Goal: Answer question/provide support: Share knowledge or assist other users

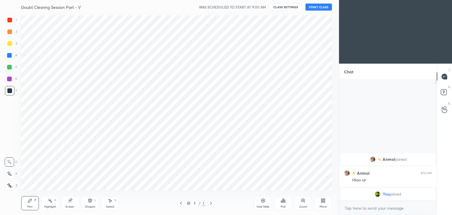
scroll to position [29246, 29108]
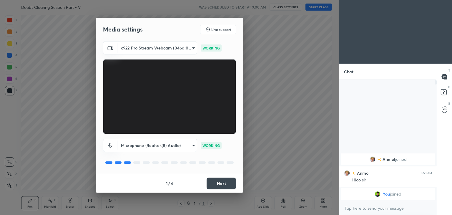
click at [226, 187] on button "Next" at bounding box center [221, 183] width 29 height 12
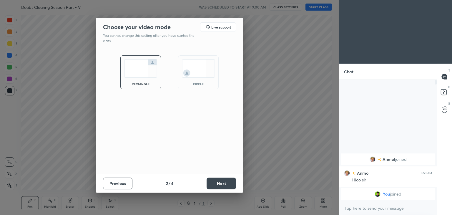
click at [188, 81] on div "circle" at bounding box center [198, 72] width 41 height 34
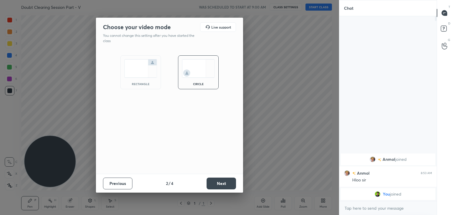
scroll to position [134, 96]
click at [226, 182] on button "Next" at bounding box center [221, 183] width 29 height 12
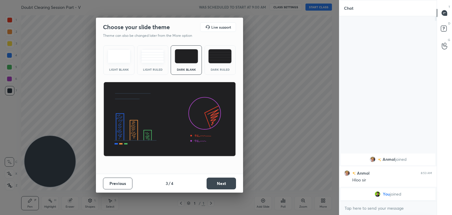
click at [222, 185] on button "Next" at bounding box center [221, 183] width 29 height 12
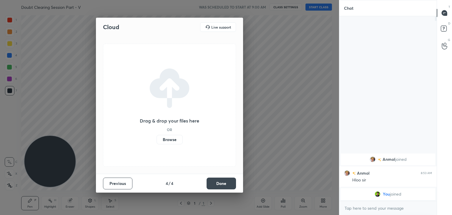
click at [222, 186] on button "Done" at bounding box center [221, 183] width 29 height 12
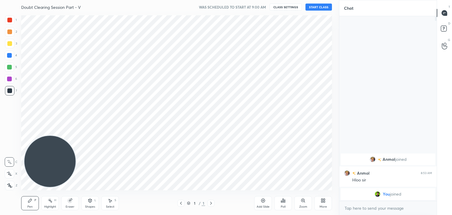
click at [320, 204] on div "More" at bounding box center [323, 203] width 18 height 14
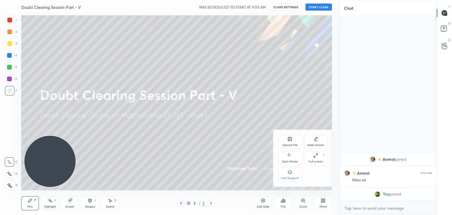
click at [282, 154] on div "Dark Mode" at bounding box center [290, 158] width 24 height 14
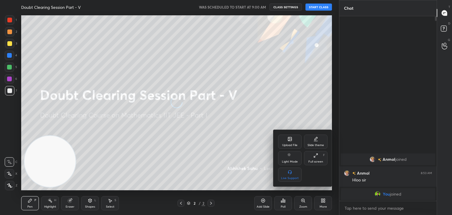
click at [227, 164] on div at bounding box center [226, 107] width 452 height 215
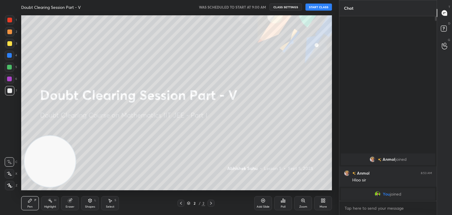
click at [316, 7] on button "START CLASS" at bounding box center [318, 7] width 26 height 7
click at [258, 7] on span "mute" at bounding box center [261, 7] width 8 height 4
drag, startPoint x: 255, startPoint y: 7, endPoint x: 250, endPoint y: 9, distance: 5.9
click at [256, 7] on span "unmute" at bounding box center [260, 7] width 13 height 4
click at [263, 201] on icon at bounding box center [263, 200] width 5 height 5
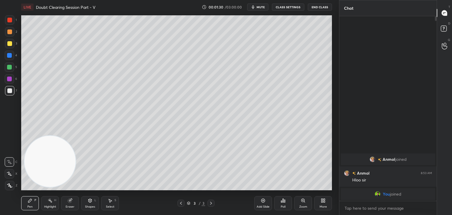
click at [261, 6] on span "mute" at bounding box center [261, 7] width 8 height 4
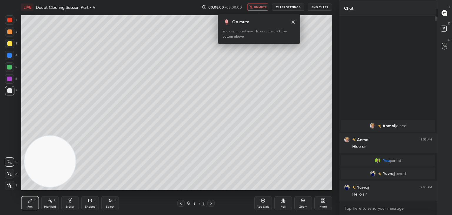
click at [264, 6] on span "unmute" at bounding box center [260, 7] width 13 height 4
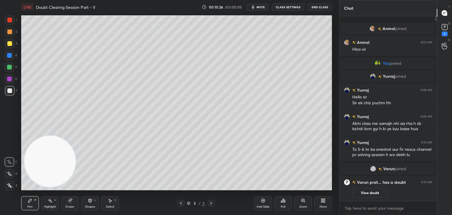
drag, startPoint x: 178, startPoint y: 201, endPoint x: 185, endPoint y: 201, distance: 7.1
click at [179, 201] on icon at bounding box center [181, 203] width 5 height 5
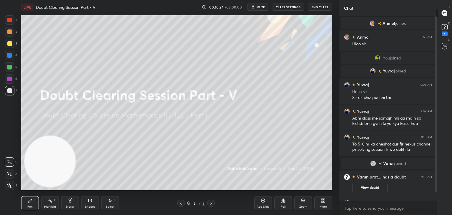
click at [366, 185] on button "View doubt" at bounding box center [369, 187] width 35 height 9
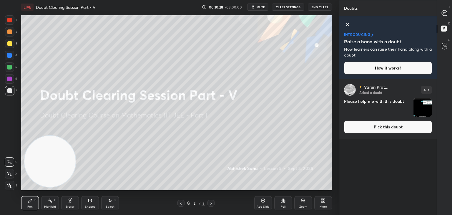
click at [360, 126] on button "Pick this doubt" at bounding box center [388, 126] width 88 height 13
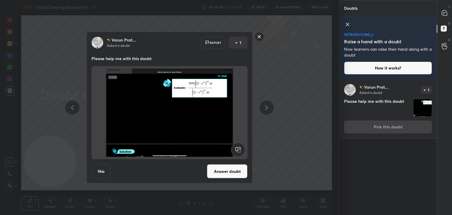
click at [237, 169] on button "Answer doubt" at bounding box center [227, 171] width 41 height 14
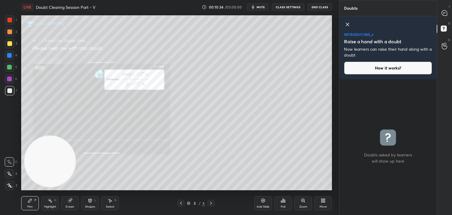
click at [346, 24] on icon at bounding box center [347, 24] width 7 height 7
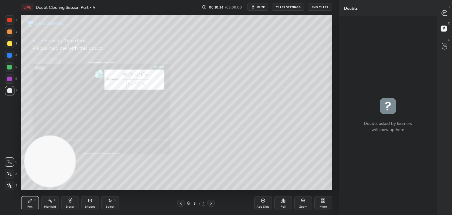
scroll to position [197, 96]
click at [445, 11] on icon at bounding box center [444, 12] width 5 height 5
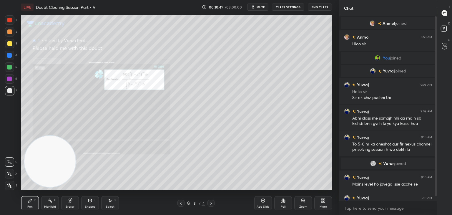
scroll to position [11, 0]
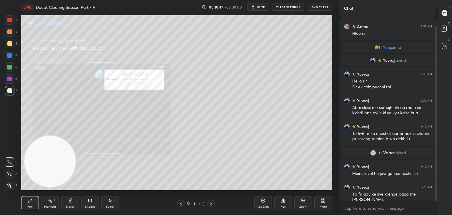
drag, startPoint x: 435, startPoint y: 30, endPoint x: 436, endPoint y: 41, distance: 10.7
click at [436, 41] on div at bounding box center [436, 113] width 2 height 174
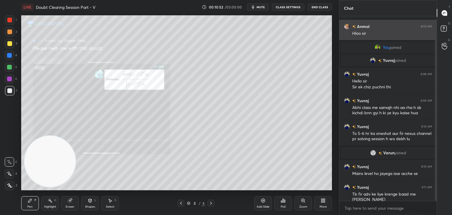
scroll to position [16, 0]
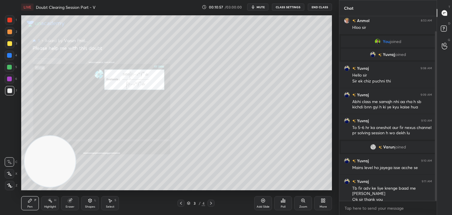
click at [302, 202] on icon at bounding box center [302, 200] width 3 height 3
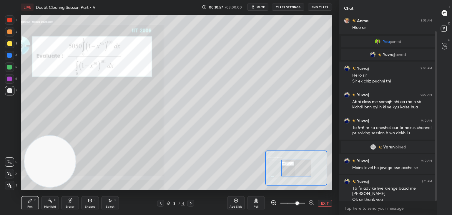
click at [295, 205] on span at bounding box center [297, 203] width 4 height 4
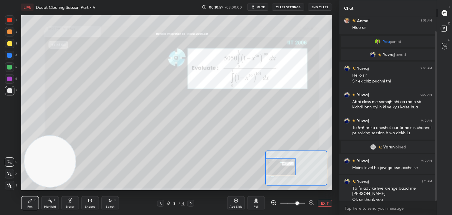
drag, startPoint x: 290, startPoint y: 168, endPoint x: 282, endPoint y: 166, distance: 7.9
click at [282, 166] on div at bounding box center [281, 166] width 31 height 17
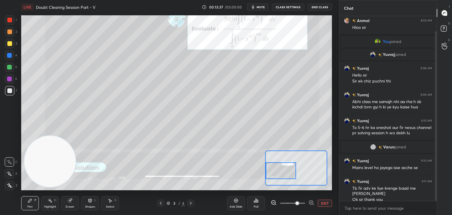
click at [282, 165] on div at bounding box center [281, 170] width 31 height 17
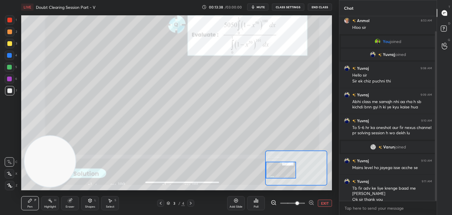
scroll to position [37, 0]
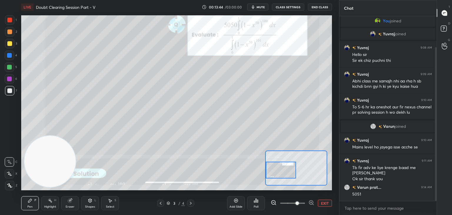
click at [325, 204] on button "EXIT" at bounding box center [325, 202] width 14 height 7
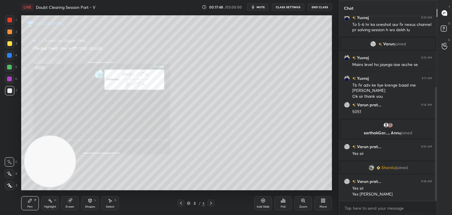
scroll to position [121, 0]
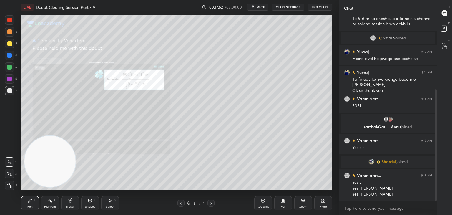
click at [209, 204] on div at bounding box center [210, 202] width 7 height 7
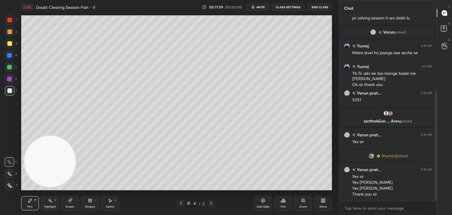
click at [264, 6] on span "mute" at bounding box center [261, 7] width 8 height 4
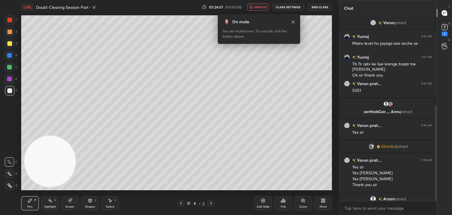
scroll to position [171, 0]
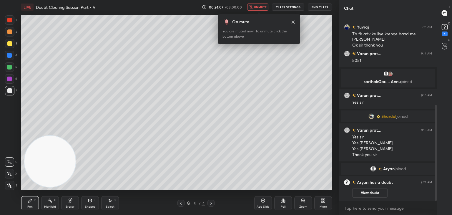
click at [261, 7] on span "unmute" at bounding box center [260, 7] width 13 height 4
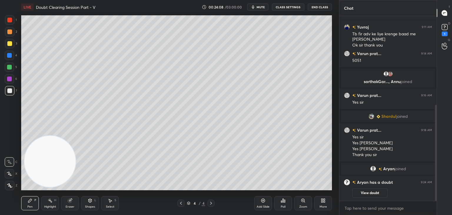
click at [179, 205] on div at bounding box center [180, 202] width 7 height 7
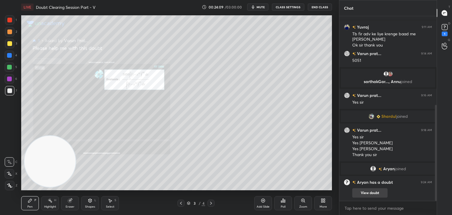
click at [364, 190] on button "View doubt" at bounding box center [369, 192] width 35 height 9
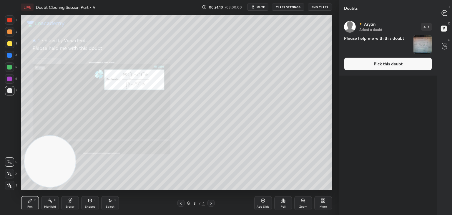
click at [375, 63] on button "Pick this doubt" at bounding box center [388, 63] width 88 height 13
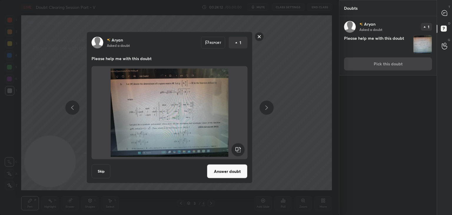
drag, startPoint x: 230, startPoint y: 169, endPoint x: 232, endPoint y: 161, distance: 8.3
click at [230, 169] on button "Answer doubt" at bounding box center [227, 171] width 41 height 14
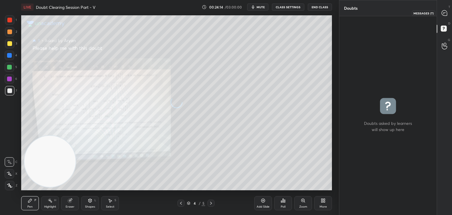
click at [444, 14] on icon at bounding box center [444, 12] width 5 height 5
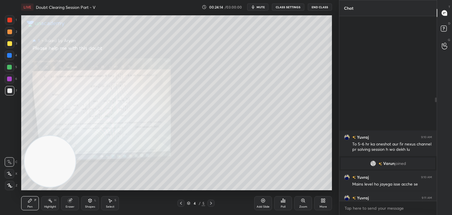
scroll to position [183, 96]
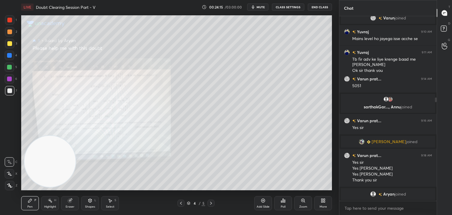
click at [303, 202] on icon at bounding box center [303, 200] width 5 height 5
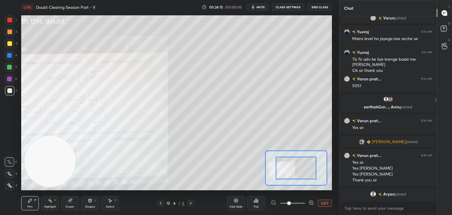
click at [301, 205] on span at bounding box center [292, 203] width 25 height 9
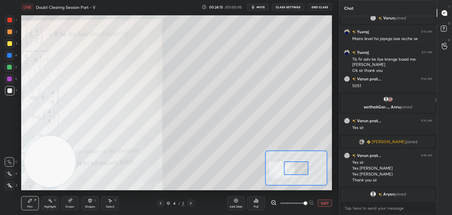
click at [304, 203] on span at bounding box center [306, 203] width 4 height 4
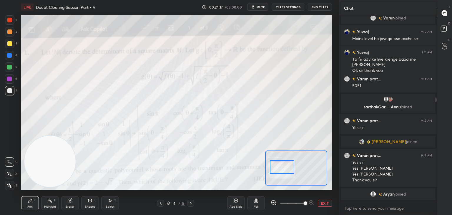
drag, startPoint x: 290, startPoint y: 166, endPoint x: 285, endPoint y: 166, distance: 4.1
click at [283, 163] on div at bounding box center [282, 167] width 24 height 14
click at [295, 202] on span at bounding box center [292, 203] width 25 height 9
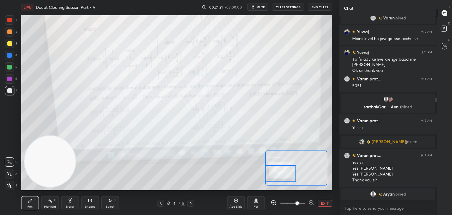
drag, startPoint x: 285, startPoint y: 169, endPoint x: 284, endPoint y: 176, distance: 6.3
click at [284, 175] on div at bounding box center [281, 173] width 31 height 17
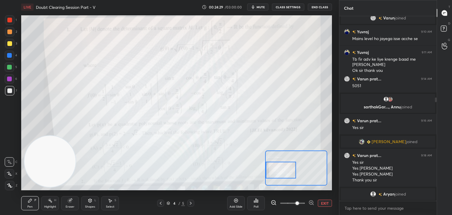
drag, startPoint x: 283, startPoint y: 166, endPoint x: 280, endPoint y: 162, distance: 4.7
click at [280, 162] on div at bounding box center [281, 170] width 31 height 17
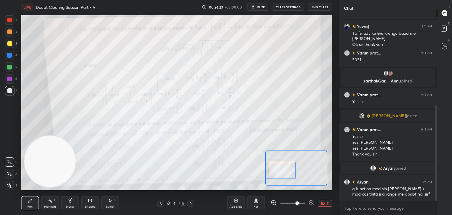
click at [329, 201] on button "EXIT" at bounding box center [325, 202] width 14 height 7
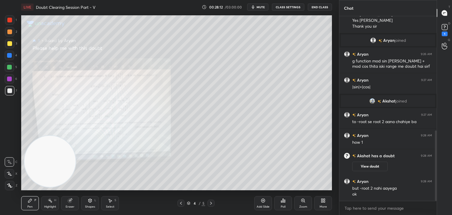
scroll to position [305, 0]
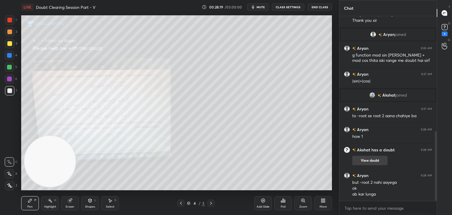
click at [370, 159] on button "View doubt" at bounding box center [369, 160] width 35 height 9
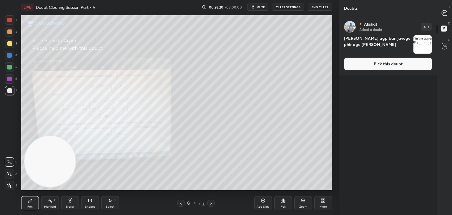
drag, startPoint x: 378, startPoint y: 67, endPoint x: 370, endPoint y: 72, distance: 9.3
click at [378, 67] on button "Pick this doubt" at bounding box center [388, 63] width 88 height 13
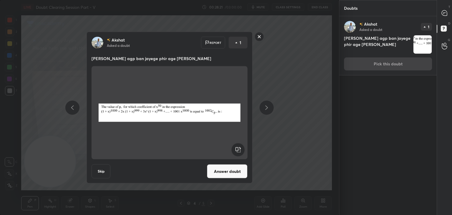
click at [233, 170] on button "Answer doubt" at bounding box center [227, 171] width 41 height 14
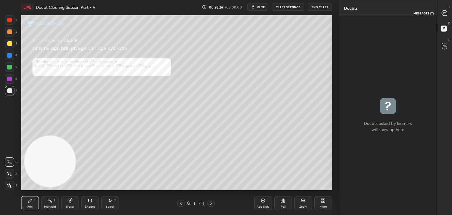
drag, startPoint x: 445, startPoint y: 16, endPoint x: 437, endPoint y: 21, distance: 9.8
click at [444, 16] on div at bounding box center [445, 13] width 12 height 11
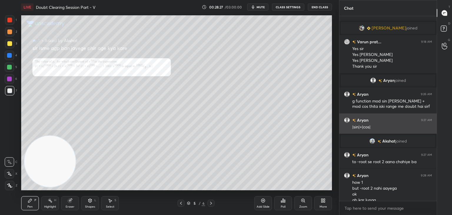
scroll to position [183, 96]
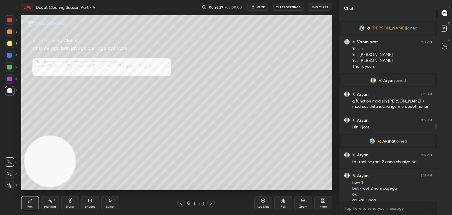
click at [437, 126] on div "T Messages (T) D Doubts (D) G Raise Hand (G)" at bounding box center [444, 107] width 15 height 215
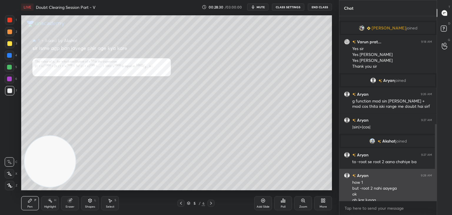
drag, startPoint x: 435, startPoint y: 125, endPoint x: 423, endPoint y: 169, distance: 45.7
click at [431, 164] on div "sarthakGar..., [PERSON_NAME] joined [PERSON_NAME]... 9:16 AM Yes [PERSON_NAME] …" at bounding box center [387, 108] width 97 height 184
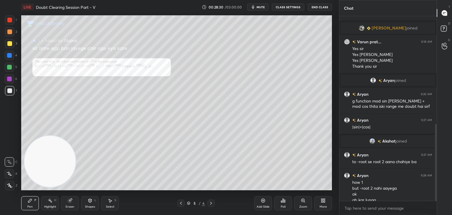
click at [301, 202] on icon at bounding box center [303, 200] width 5 height 5
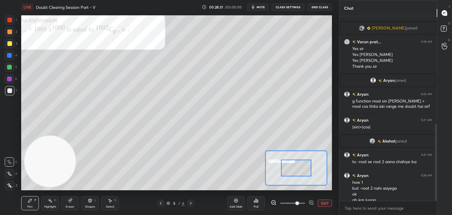
drag, startPoint x: 296, startPoint y: 203, endPoint x: 297, endPoint y: 199, distance: 3.5
click at [297, 203] on span at bounding box center [292, 203] width 25 height 9
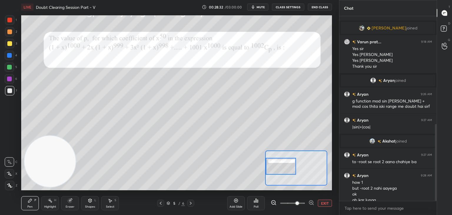
drag, startPoint x: 303, startPoint y: 165, endPoint x: 278, endPoint y: 164, distance: 25.6
click at [278, 164] on div at bounding box center [281, 166] width 31 height 17
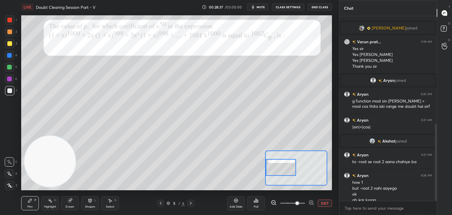
drag, startPoint x: 290, startPoint y: 168, endPoint x: 286, endPoint y: 169, distance: 3.6
click at [286, 169] on div at bounding box center [281, 167] width 31 height 17
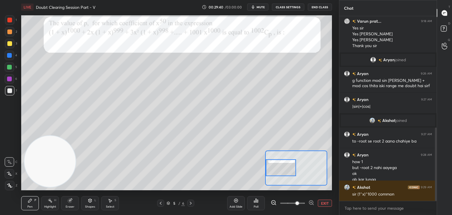
drag, startPoint x: 281, startPoint y: 165, endPoint x: 269, endPoint y: 161, distance: 13.2
click at [277, 167] on div at bounding box center [281, 167] width 31 height 17
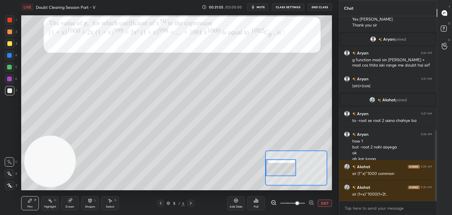
scroll to position [321, 0]
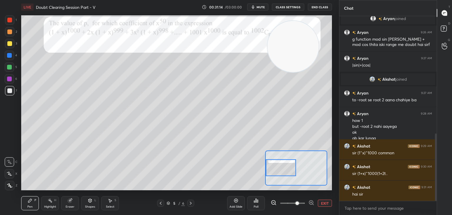
drag, startPoint x: 39, startPoint y: 151, endPoint x: 284, endPoint y: 29, distance: 274.0
click at [298, 23] on video at bounding box center [292, 46] width 51 height 51
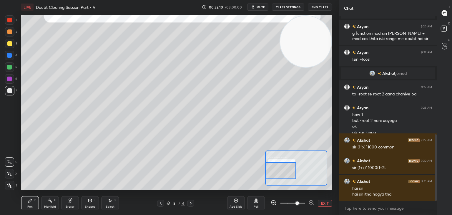
drag, startPoint x: 283, startPoint y: 171, endPoint x: 282, endPoint y: 174, distance: 3.0
click at [282, 174] on div at bounding box center [281, 170] width 31 height 17
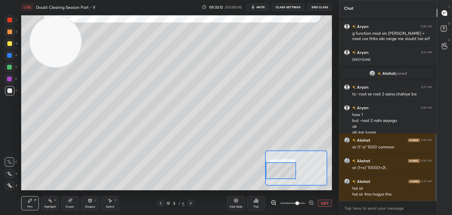
drag, startPoint x: 304, startPoint y: 52, endPoint x: 46, endPoint y: 40, distance: 258.0
click at [30, 41] on video at bounding box center [55, 41] width 51 height 51
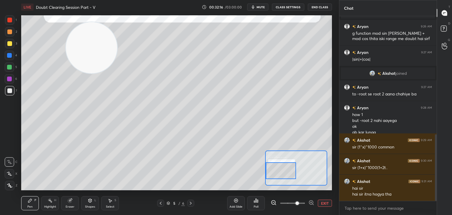
drag, startPoint x: 48, startPoint y: 52, endPoint x: 29, endPoint y: 52, distance: 19.4
click at [66, 51] on video at bounding box center [91, 47] width 51 height 51
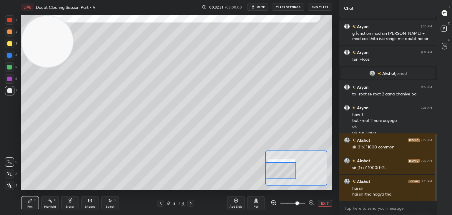
scroll to position [347, 0]
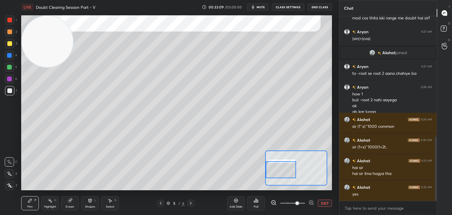
click at [285, 168] on div at bounding box center [281, 169] width 31 height 17
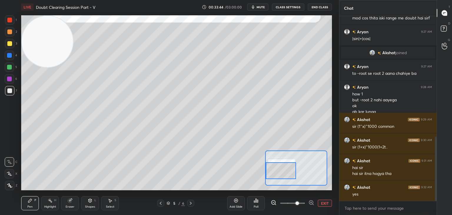
scroll to position [368, 0]
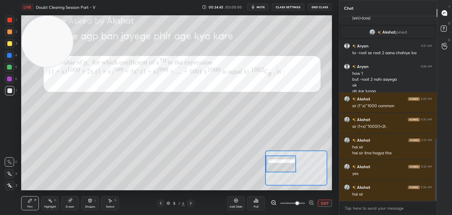
drag, startPoint x: 282, startPoint y: 164, endPoint x: 279, endPoint y: 163, distance: 3.1
click at [279, 163] on div at bounding box center [281, 163] width 31 height 17
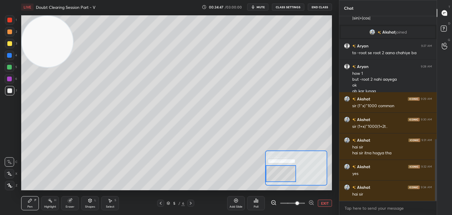
drag, startPoint x: 282, startPoint y: 162, endPoint x: 280, endPoint y: 171, distance: 9.6
click at [280, 171] on div at bounding box center [281, 173] width 31 height 17
drag, startPoint x: 283, startPoint y: 170, endPoint x: 280, endPoint y: 172, distance: 3.6
click at [281, 173] on div at bounding box center [281, 175] width 31 height 17
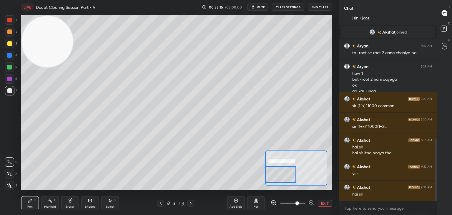
drag, startPoint x: 282, startPoint y: 175, endPoint x: 286, endPoint y: 169, distance: 7.2
click at [282, 174] on div at bounding box center [281, 174] width 31 height 17
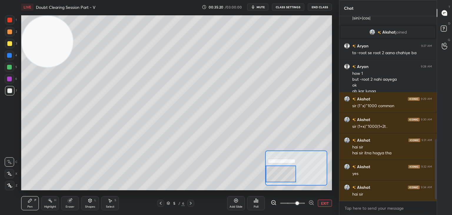
scroll to position [388, 0]
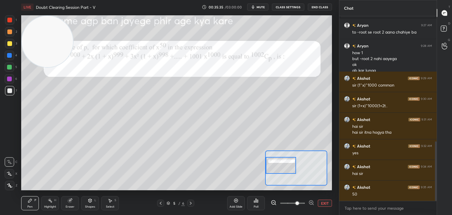
drag, startPoint x: 292, startPoint y: 166, endPoint x: 287, endPoint y: 157, distance: 9.9
click at [290, 158] on div at bounding box center [281, 165] width 31 height 17
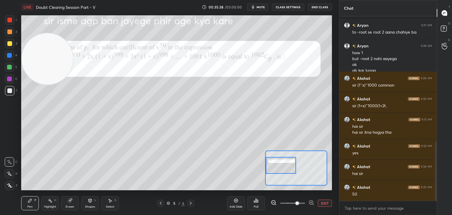
drag, startPoint x: 40, startPoint y: 67, endPoint x: 16, endPoint y: 195, distance: 130.6
click at [19, 186] on div "Setting up your live class Poll for secs No correct answer Start poll" at bounding box center [176, 102] width 315 height 177
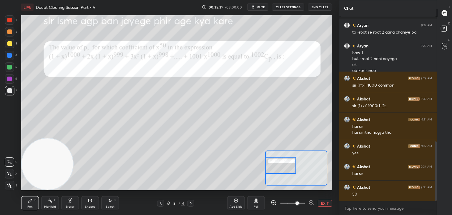
click at [324, 199] on div "Add Slide Poll EXIT" at bounding box center [279, 203] width 105 height 33
click at [325, 205] on button "EXIT" at bounding box center [325, 202] width 14 height 7
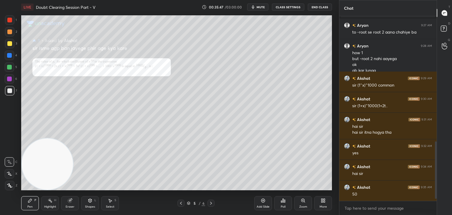
scroll to position [409, 0]
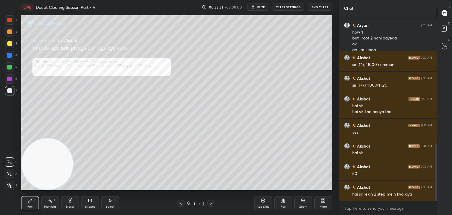
click at [299, 203] on div "Zoom" at bounding box center [303, 203] width 18 height 14
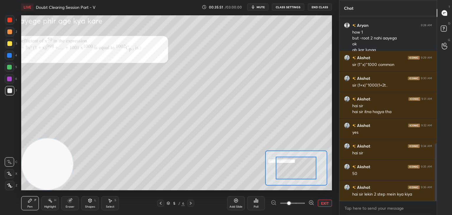
click at [297, 203] on span at bounding box center [292, 203] width 25 height 9
click at [291, 202] on span at bounding box center [289, 203] width 4 height 4
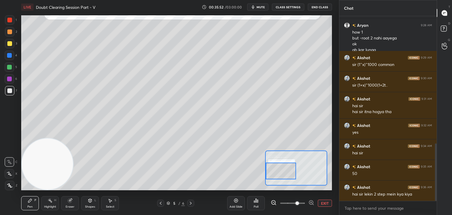
drag, startPoint x: 292, startPoint y: 168, endPoint x: 266, endPoint y: 171, distance: 25.8
click at [266, 171] on div at bounding box center [281, 170] width 31 height 17
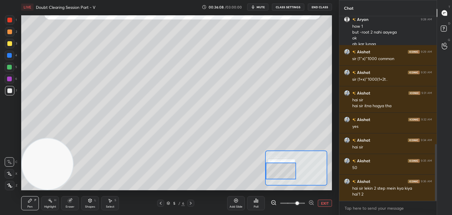
click at [285, 204] on span at bounding box center [292, 203] width 25 height 9
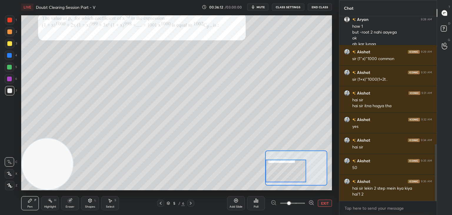
click at [15, 17] on div "1" at bounding box center [11, 19] width 12 height 9
click at [13, 20] on div at bounding box center [9, 19] width 9 height 9
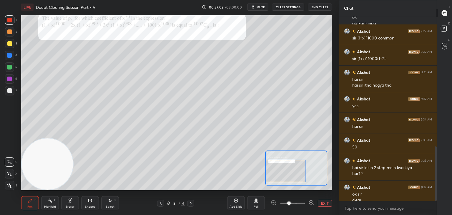
scroll to position [441, 0]
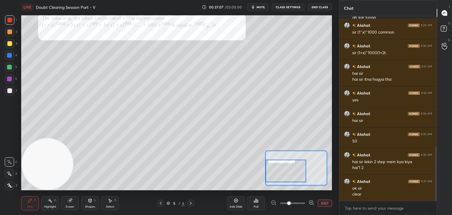
click at [189, 201] on icon at bounding box center [190, 203] width 5 height 5
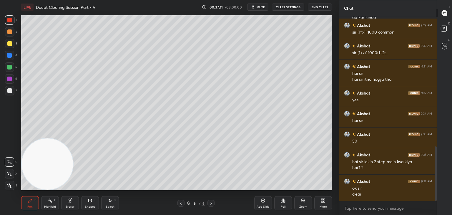
click at [177, 205] on div "6 / 6" at bounding box center [196, 202] width 117 height 7
click at [177, 205] on div at bounding box center [180, 202] width 7 height 7
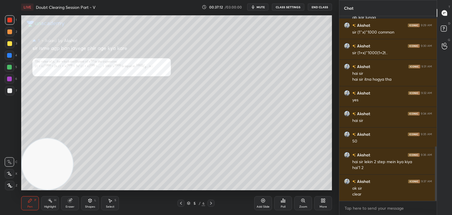
click at [71, 205] on div "Eraser" at bounding box center [70, 206] width 9 height 3
click at [10, 188] on div "Erase all" at bounding box center [9, 185] width 9 height 9
click at [210, 203] on icon at bounding box center [211, 203] width 5 height 5
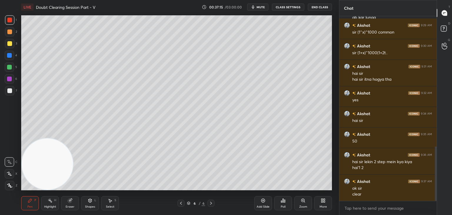
click at [260, 6] on span "mute" at bounding box center [261, 7] width 8 height 4
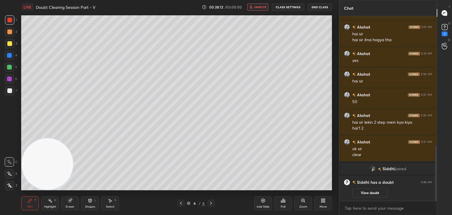
scroll to position [433, 0]
click at [377, 192] on button "View doubt" at bounding box center [369, 192] width 35 height 9
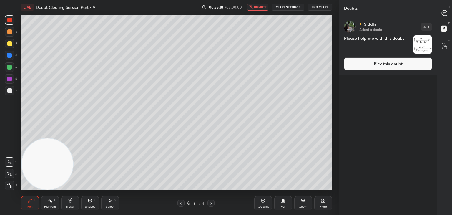
click at [381, 69] on button "Pick this doubt" at bounding box center [388, 63] width 88 height 13
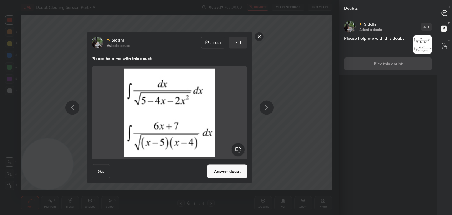
click at [217, 173] on button "Answer doubt" at bounding box center [227, 171] width 41 height 14
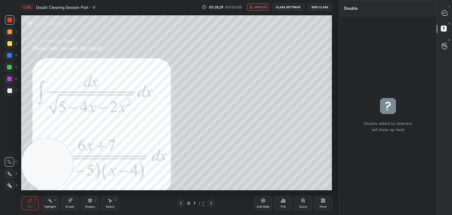
click at [440, 13] on div at bounding box center [445, 13] width 12 height 11
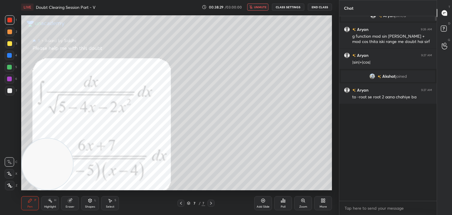
scroll to position [183, 96]
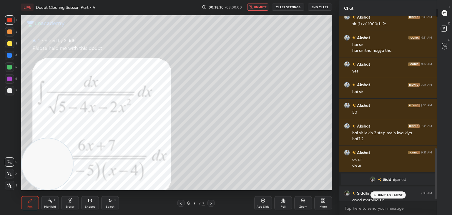
click at [264, 8] on span "unmute" at bounding box center [260, 7] width 13 height 4
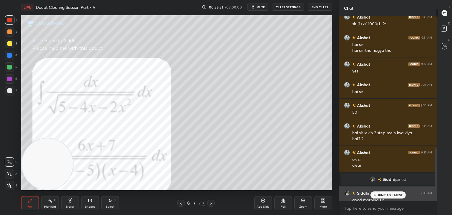
click at [385, 190] on div "Siddhi 9:38 AM" at bounding box center [388, 193] width 88 height 6
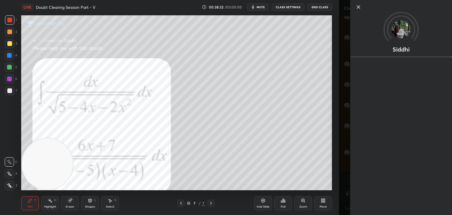
click at [340, 159] on div "Siddhi" at bounding box center [395, 107] width 113 height 215
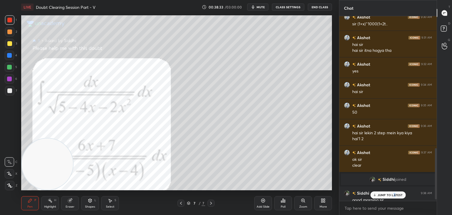
click at [393, 195] on p "JUMP TO LATEST" at bounding box center [390, 195] width 25 height 4
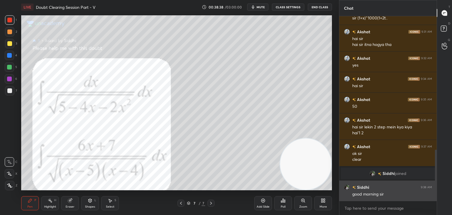
drag, startPoint x: 56, startPoint y: 165, endPoint x: 352, endPoint y: 188, distance: 296.9
click at [359, 194] on div "1 2 3 4 5 6 7 C X Z C X Z E E Erase all H H LIVE Doubt Clearing Session Part - …" at bounding box center [226, 107] width 452 height 215
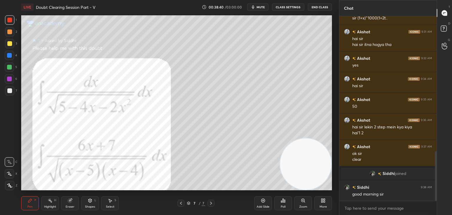
scroll to position [503, 0]
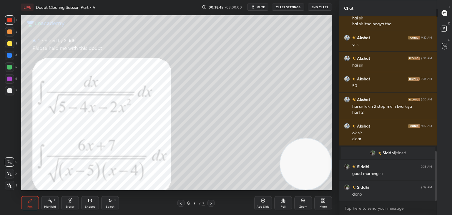
click at [9, 44] on div at bounding box center [9, 43] width 5 height 5
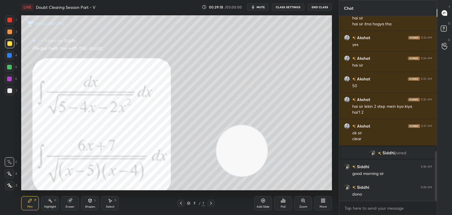
drag, startPoint x: 302, startPoint y: 158, endPoint x: 54, endPoint y: 93, distance: 256.9
click at [216, 125] on video at bounding box center [241, 150] width 51 height 51
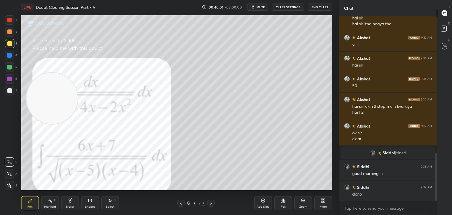
scroll to position [523, 0]
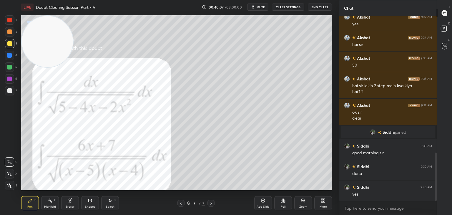
drag, startPoint x: 52, startPoint y: 87, endPoint x: 30, endPoint y: 41, distance: 51.2
click at [30, 41] on video at bounding box center [47, 41] width 51 height 51
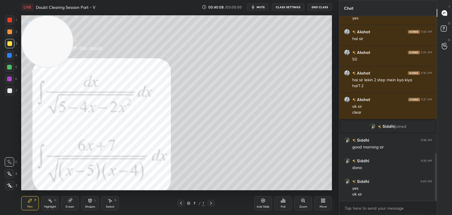
click at [69, 203] on div "Eraser" at bounding box center [70, 203] width 18 height 14
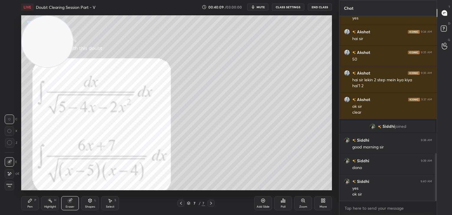
click at [9, 185] on span "Erase all" at bounding box center [9, 185] width 9 height 4
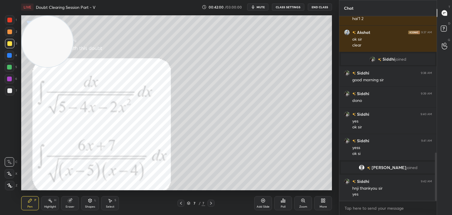
scroll to position [530, 0]
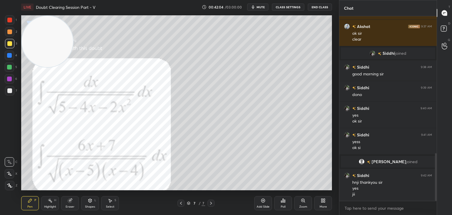
drag, startPoint x: 211, startPoint y: 204, endPoint x: 211, endPoint y: 200, distance: 3.8
click at [210, 204] on icon at bounding box center [211, 203] width 5 height 5
click at [258, 202] on div "Add Slide" at bounding box center [263, 203] width 18 height 14
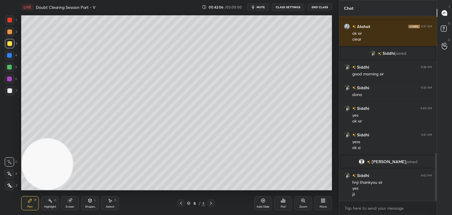
drag, startPoint x: 49, startPoint y: 54, endPoint x: 12, endPoint y: 228, distance: 177.9
click at [12, 0] on html "1 2 3 4 5 6 7 C X Z C X Z E E Erase all H H LIVE Doubt Clearing Session Part - …" at bounding box center [226, 0] width 452 height 0
click at [256, 9] on button "mute" at bounding box center [257, 7] width 21 height 7
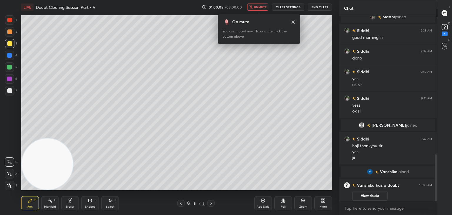
scroll to position [547, 0]
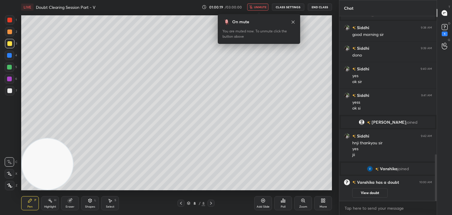
click at [370, 192] on button "View doubt" at bounding box center [369, 192] width 35 height 9
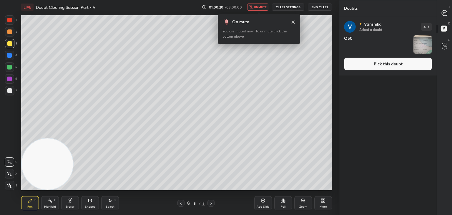
click at [180, 203] on icon at bounding box center [181, 203] width 2 height 3
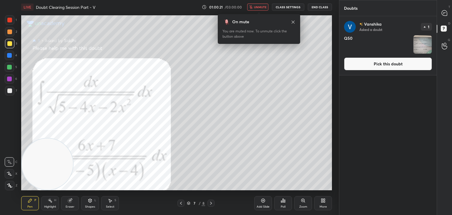
click at [371, 62] on button "Pick this doubt" at bounding box center [388, 63] width 88 height 13
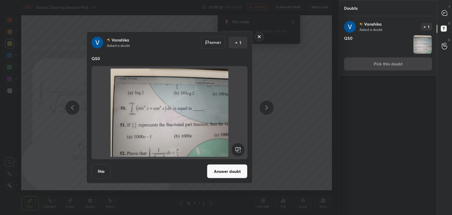
click at [224, 170] on button "Answer doubt" at bounding box center [227, 171] width 41 height 14
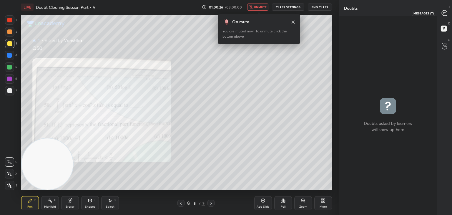
click at [448, 14] on div at bounding box center [445, 13] width 12 height 11
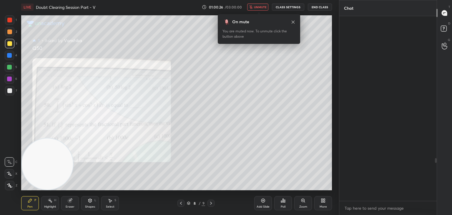
scroll to position [183, 96]
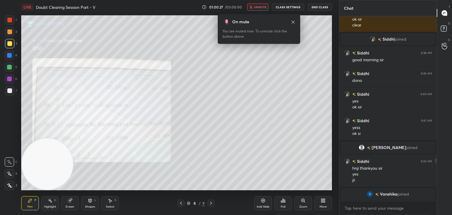
click at [300, 199] on div "Zoom" at bounding box center [303, 203] width 18 height 14
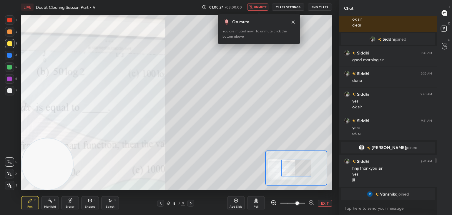
click at [297, 202] on span at bounding box center [292, 203] width 25 height 9
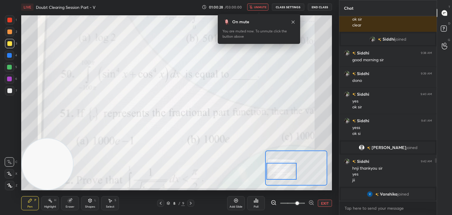
drag, startPoint x: 301, startPoint y: 168, endPoint x: 285, endPoint y: 170, distance: 16.6
click at [285, 170] on div at bounding box center [281, 171] width 31 height 17
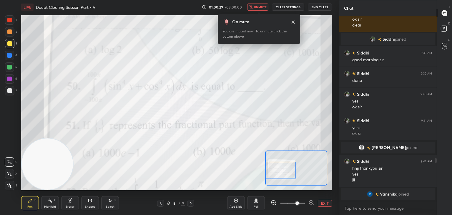
click at [260, 7] on span "unmute" at bounding box center [260, 7] width 13 height 4
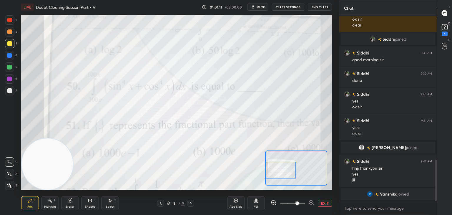
scroll to position [641, 0]
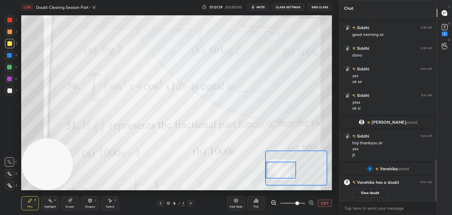
drag, startPoint x: 373, startPoint y: 194, endPoint x: 374, endPoint y: 187, distance: 7.4
click at [373, 193] on button "View doubt" at bounding box center [369, 192] width 35 height 9
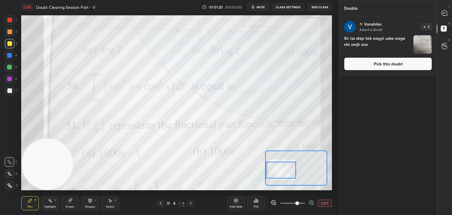
click at [382, 65] on button "Pick this doubt" at bounding box center [388, 63] width 88 height 13
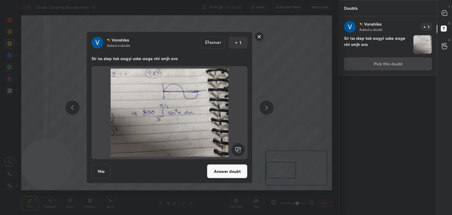
click at [258, 36] on rect at bounding box center [259, 36] width 9 height 9
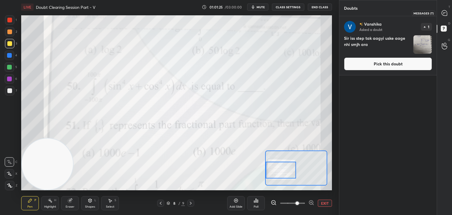
drag, startPoint x: 445, startPoint y: 12, endPoint x: 435, endPoint y: 14, distance: 10.2
click at [445, 12] on icon at bounding box center [444, 12] width 5 height 5
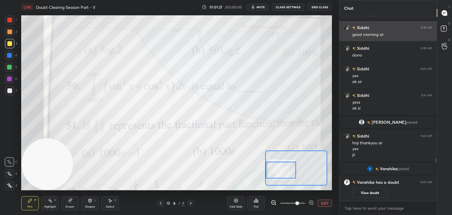
scroll to position [633, 0]
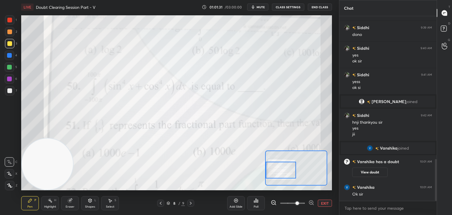
click at [320, 203] on button "EXIT" at bounding box center [325, 202] width 14 height 7
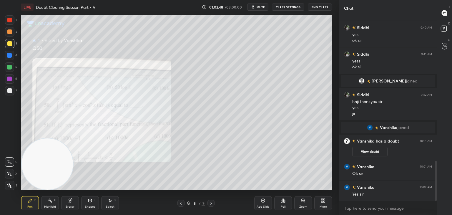
scroll to position [667, 0]
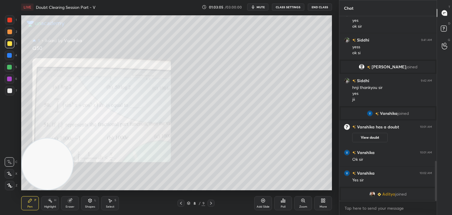
click at [71, 200] on icon at bounding box center [70, 200] width 5 height 5
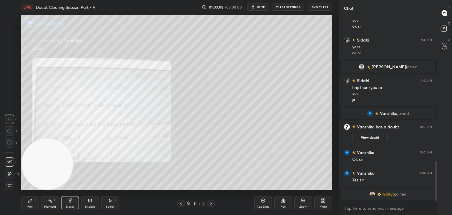
click at [31, 200] on icon at bounding box center [30, 200] width 5 height 5
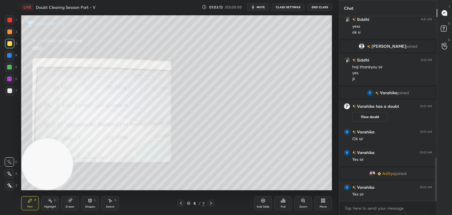
scroll to position [606, 0]
click at [364, 116] on button "View doubt" at bounding box center [369, 116] width 35 height 9
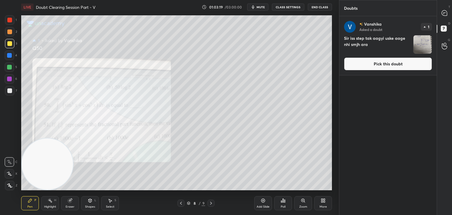
click at [373, 65] on button "Pick this doubt" at bounding box center [388, 63] width 88 height 13
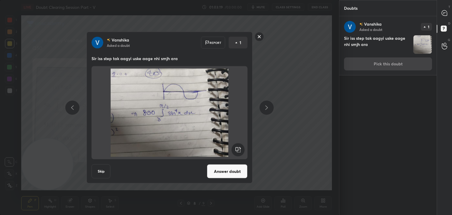
click at [212, 161] on div "[PERSON_NAME] Asked a doubt Report 1 Sir iss step tak aagyi uske aage nhi smjh …" at bounding box center [170, 108] width 166 height 152
drag, startPoint x: 215, startPoint y: 168, endPoint x: 218, endPoint y: 161, distance: 7.7
click at [215, 169] on button "Answer doubt" at bounding box center [227, 171] width 41 height 14
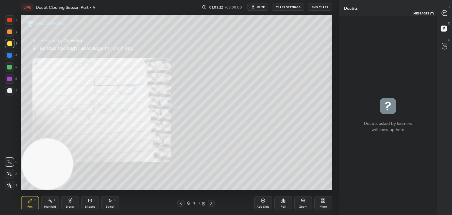
click at [443, 13] on icon at bounding box center [444, 12] width 5 height 5
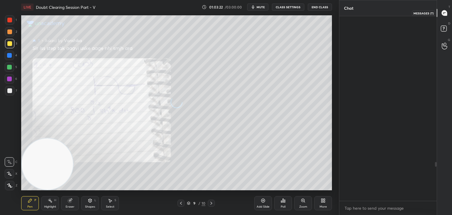
scroll to position [183, 96]
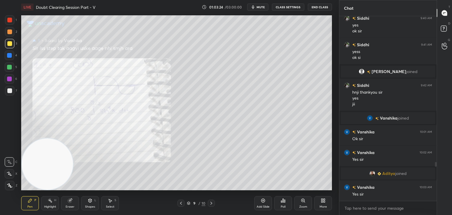
click at [211, 204] on icon at bounding box center [211, 203] width 5 height 5
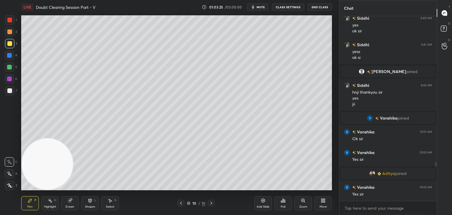
click at [175, 203] on div "10 / 10" at bounding box center [196, 202] width 117 height 7
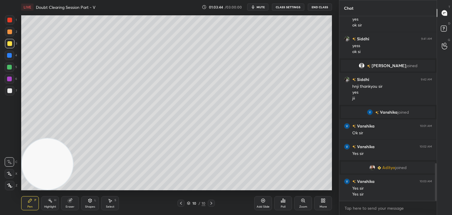
scroll to position [719, 0]
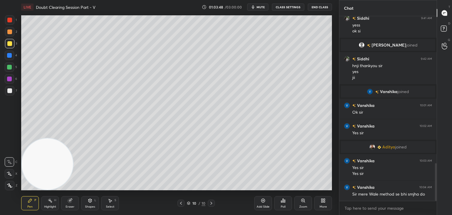
click at [178, 203] on div at bounding box center [180, 202] width 7 height 7
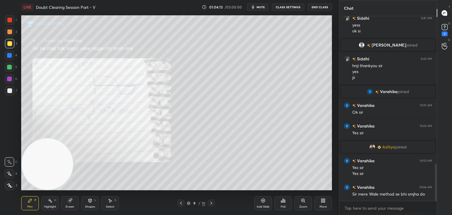
scroll to position [744, 0]
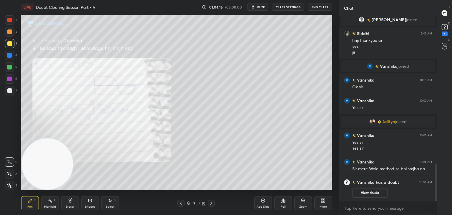
drag, startPoint x: 359, startPoint y: 191, endPoint x: 362, endPoint y: 182, distance: 9.8
click at [359, 189] on button "View doubt" at bounding box center [369, 192] width 35 height 9
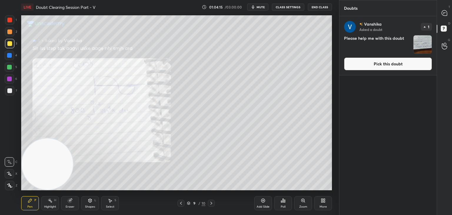
click at [381, 67] on button "Pick this doubt" at bounding box center [388, 63] width 88 height 13
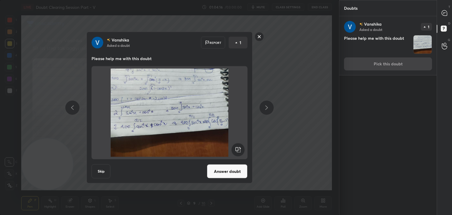
click at [215, 177] on button "Answer doubt" at bounding box center [227, 171] width 41 height 14
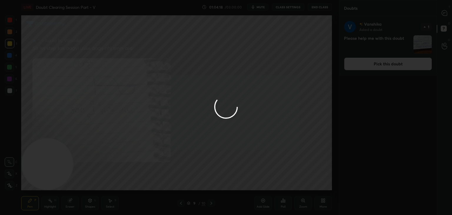
click at [442, 16] on div at bounding box center [226, 107] width 452 height 215
click at [443, 16] on div at bounding box center [226, 107] width 452 height 215
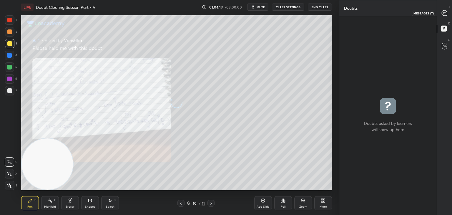
click at [442, 16] on div at bounding box center [445, 13] width 12 height 11
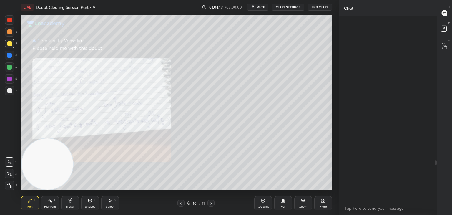
scroll to position [183, 96]
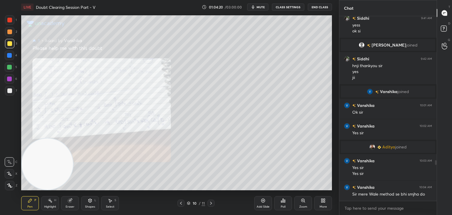
click at [300, 201] on div "Zoom" at bounding box center [303, 203] width 18 height 14
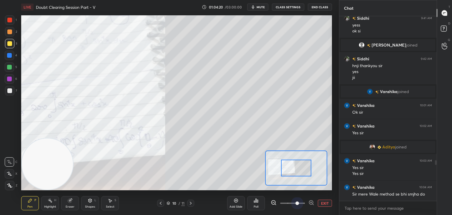
click at [300, 202] on span at bounding box center [292, 203] width 25 height 9
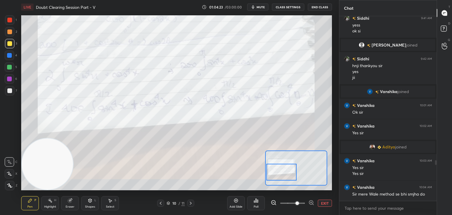
drag, startPoint x: 282, startPoint y: 167, endPoint x: 282, endPoint y: 172, distance: 4.2
click at [282, 173] on div at bounding box center [281, 172] width 31 height 17
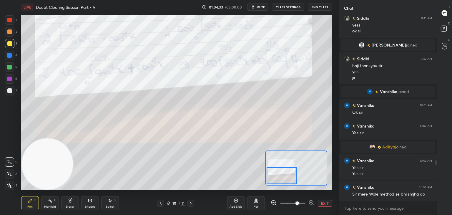
click at [284, 173] on div at bounding box center [282, 175] width 31 height 17
click at [323, 206] on button "EXIT" at bounding box center [325, 202] width 14 height 7
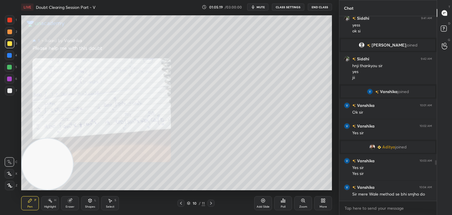
click at [74, 203] on div "Eraser" at bounding box center [70, 203] width 18 height 14
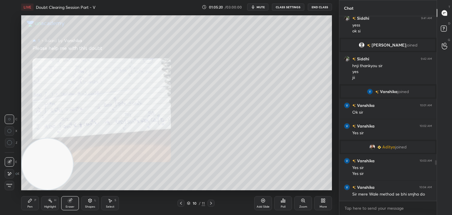
click at [8, 174] on div at bounding box center [9, 173] width 9 height 9
click at [29, 206] on div "Pen" at bounding box center [29, 206] width 5 height 3
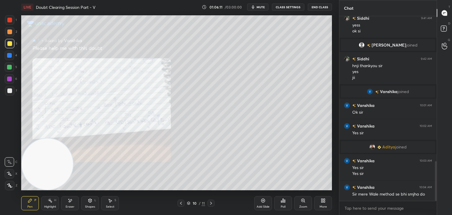
scroll to position [675, 0]
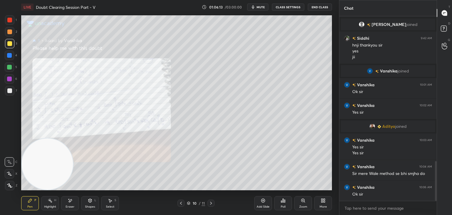
click at [210, 202] on icon at bounding box center [211, 203] width 5 height 5
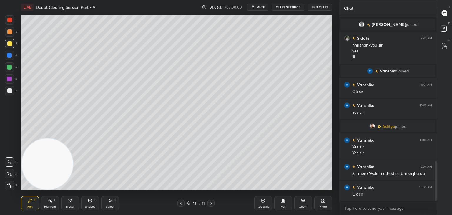
click at [259, 9] on button "mute" at bounding box center [257, 7] width 21 height 7
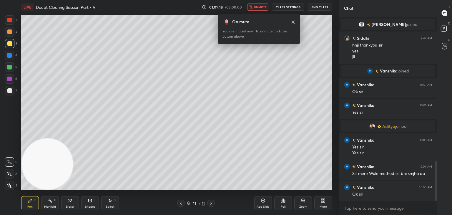
click at [18, 82] on div "1 2 3 4 5 6 7 C X Z E E Erase all H H LIVE Doubt Clearing Session Part - V 01:0…" at bounding box center [167, 107] width 334 height 215
click at [72, 200] on div "Eraser" at bounding box center [70, 203] width 18 height 14
click at [10, 185] on span "Erase all" at bounding box center [9, 185] width 9 height 4
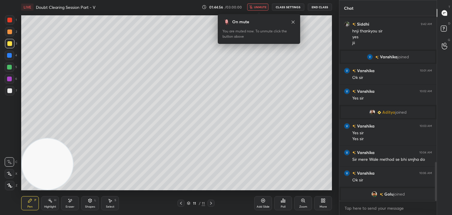
click at [293, 21] on icon at bounding box center [293, 22] width 5 height 5
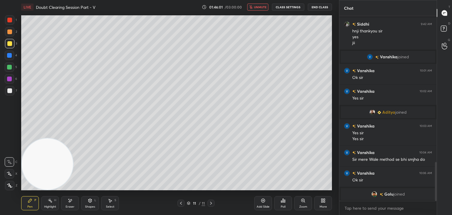
scroll to position [627, 0]
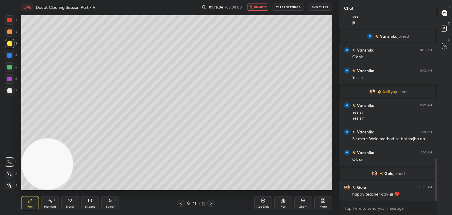
drag, startPoint x: 258, startPoint y: 9, endPoint x: 248, endPoint y: 9, distance: 10.0
click at [258, 9] on button "unmute" at bounding box center [257, 7] width 21 height 7
drag, startPoint x: 259, startPoint y: 7, endPoint x: 254, endPoint y: 6, distance: 4.9
click at [258, 6] on span "mute" at bounding box center [261, 7] width 8 height 4
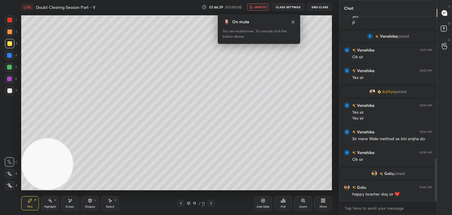
click at [259, 7] on span "unmute" at bounding box center [260, 7] width 13 height 4
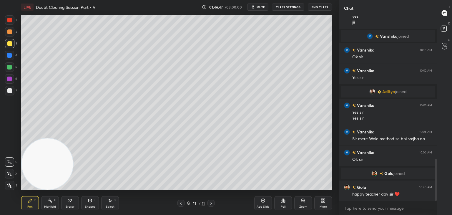
scroll to position [653, 0]
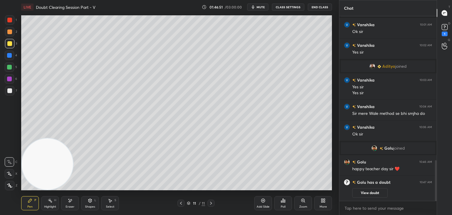
drag, startPoint x: 182, startPoint y: 204, endPoint x: 192, endPoint y: 199, distance: 11.2
click at [181, 204] on icon at bounding box center [181, 203] width 5 height 5
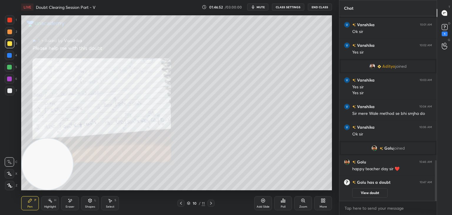
drag, startPoint x: 369, startPoint y: 191, endPoint x: 364, endPoint y: 180, distance: 12.5
click at [368, 191] on button "View doubt" at bounding box center [369, 192] width 35 height 9
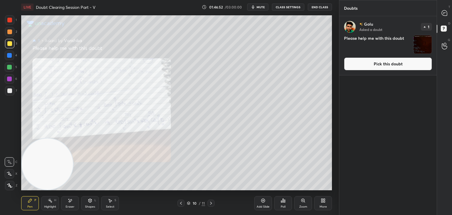
drag, startPoint x: 362, startPoint y: 62, endPoint x: 361, endPoint y: 65, distance: 3.0
click at [362, 62] on button "Pick this doubt" at bounding box center [388, 63] width 88 height 13
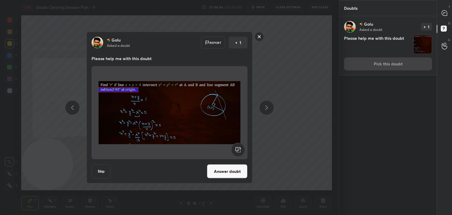
click at [222, 169] on button "Answer doubt" at bounding box center [227, 171] width 41 height 14
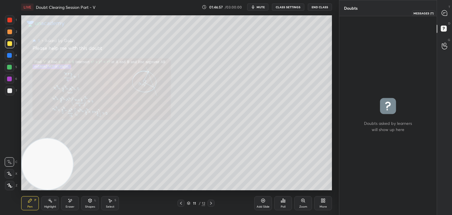
click at [443, 15] on icon at bounding box center [444, 13] width 6 height 6
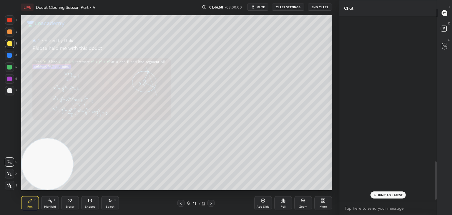
scroll to position [183, 96]
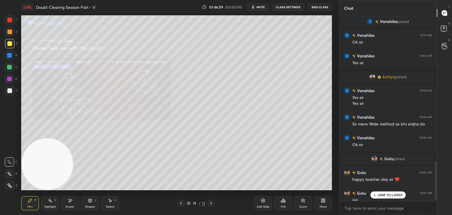
click at [375, 194] on icon at bounding box center [375, 195] width 4 height 4
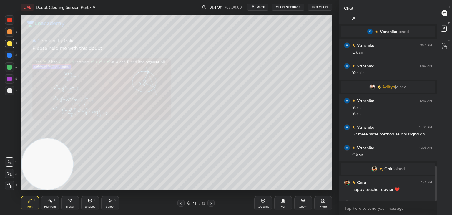
scroll to position [794, 0]
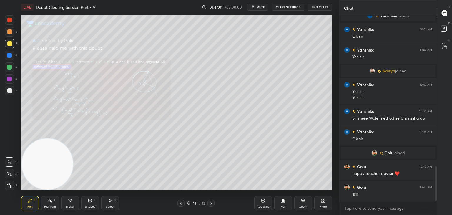
drag, startPoint x: 436, startPoint y: 166, endPoint x: 424, endPoint y: 204, distance: 39.5
click at [429, 197] on div "Siddhi 9:42 AM hnji thankyou [PERSON_NAME] joined [PERSON_NAME] 10:01 AM Ok [PE…" at bounding box center [387, 108] width 97 height 184
click at [305, 199] on icon at bounding box center [303, 200] width 5 height 5
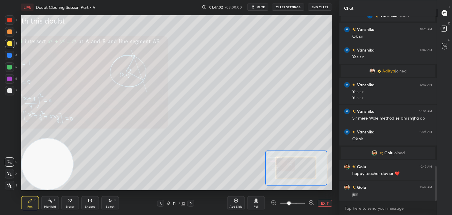
click at [299, 204] on span at bounding box center [292, 203] width 25 height 9
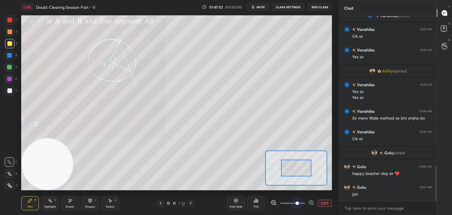
drag, startPoint x: 299, startPoint y: 205, endPoint x: 302, endPoint y: 189, distance: 15.9
click at [298, 204] on span at bounding box center [297, 203] width 4 height 4
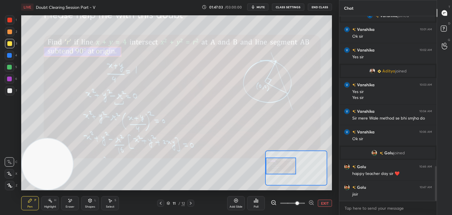
drag, startPoint x: 302, startPoint y: 162, endPoint x: 282, endPoint y: 159, distance: 20.1
click at [282, 159] on div at bounding box center [281, 165] width 31 height 17
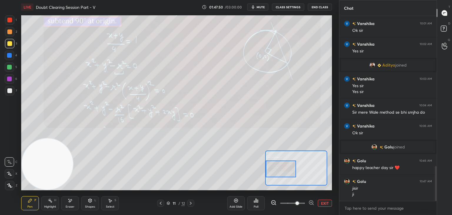
click at [277, 170] on div at bounding box center [281, 168] width 31 height 17
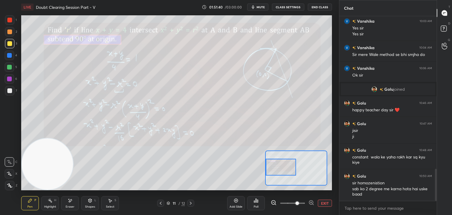
scroll to position [879, 0]
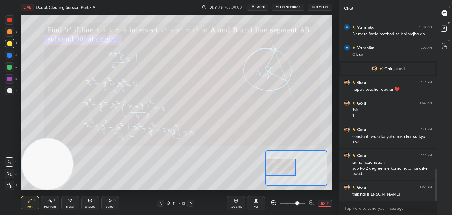
click at [190, 204] on icon at bounding box center [190, 203] width 5 height 5
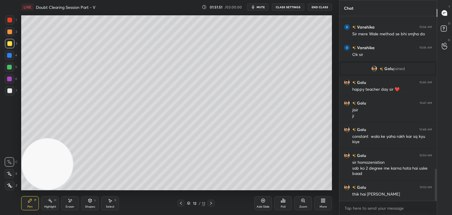
click at [258, 5] on span "mute" at bounding box center [261, 7] width 8 height 4
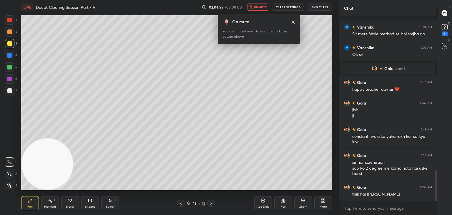
scroll to position [904, 0]
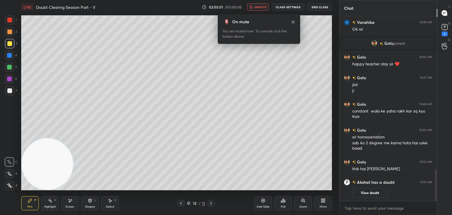
drag, startPoint x: 180, startPoint y: 205, endPoint x: 184, endPoint y: 202, distance: 5.2
click at [181, 204] on icon at bounding box center [181, 203] width 5 height 5
click at [371, 192] on button "View doubt" at bounding box center [369, 192] width 35 height 9
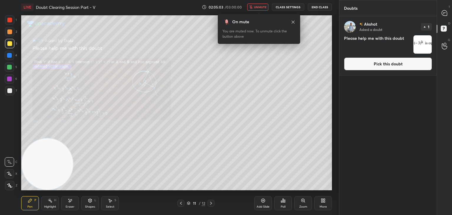
click at [368, 61] on button "Pick this doubt" at bounding box center [388, 63] width 88 height 13
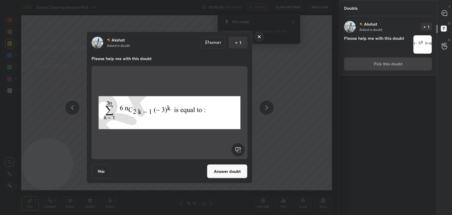
drag, startPoint x: 217, startPoint y: 169, endPoint x: 212, endPoint y: 163, distance: 8.1
click at [217, 169] on button "Answer doubt" at bounding box center [227, 171] width 41 height 14
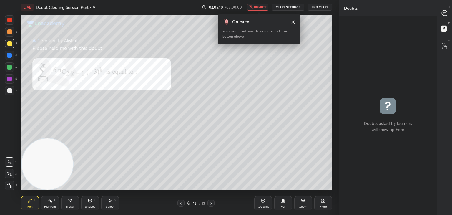
click at [257, 9] on button "unmute" at bounding box center [257, 7] width 21 height 7
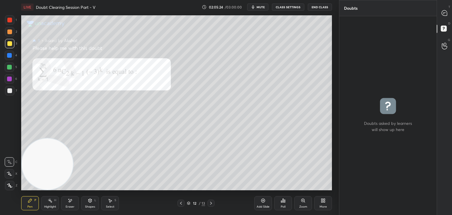
click at [443, 19] on div "T Messages (T)" at bounding box center [444, 13] width 15 height 16
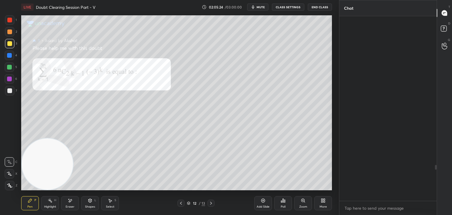
scroll to position [183, 96]
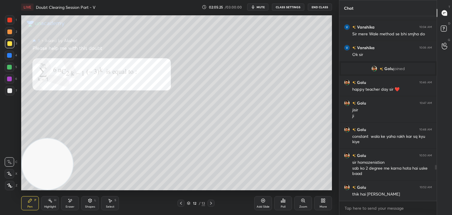
click at [12, 19] on div at bounding box center [9, 19] width 9 height 9
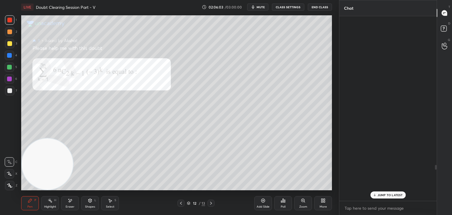
scroll to position [763, 0]
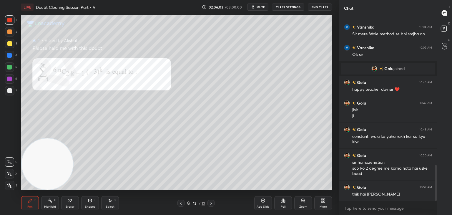
drag, startPoint x: 436, startPoint y: 165, endPoint x: 433, endPoint y: 182, distance: 17.0
click at [435, 183] on div at bounding box center [436, 183] width 2 height 36
drag, startPoint x: 9, startPoint y: 45, endPoint x: 3, endPoint y: 48, distance: 6.7
click at [9, 45] on div at bounding box center [9, 43] width 5 height 5
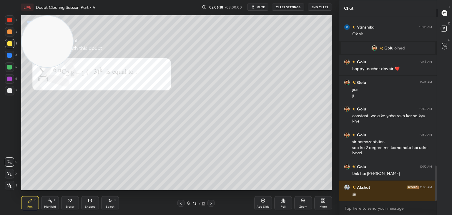
drag, startPoint x: 39, startPoint y: 101, endPoint x: 36, endPoint y: 16, distance: 85.4
click at [31, 8] on div "LIVE Doubt Clearing Session Part - V 02:06:18 / 03:00:00 mute CLASS SETTINGS En…" at bounding box center [176, 107] width 315 height 215
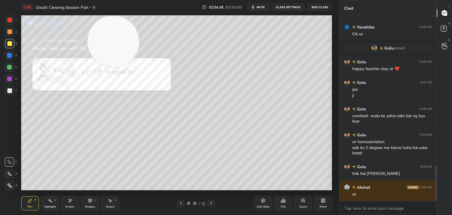
scroll to position [804, 0]
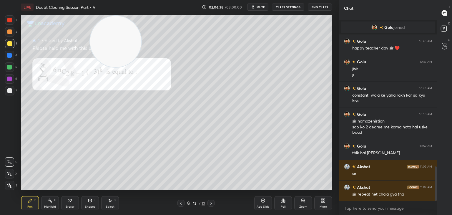
drag, startPoint x: 48, startPoint y: 45, endPoint x: 60, endPoint y: 22, distance: 25.7
click at [90, 21] on video at bounding box center [115, 41] width 51 height 51
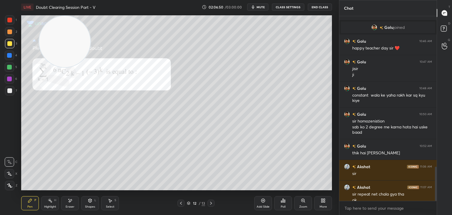
scroll to position [810, 0]
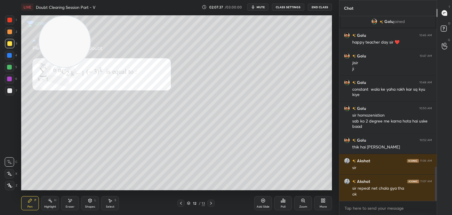
click at [68, 202] on icon at bounding box center [70, 200] width 5 height 5
click at [37, 197] on div "Pen P" at bounding box center [30, 203] width 18 height 14
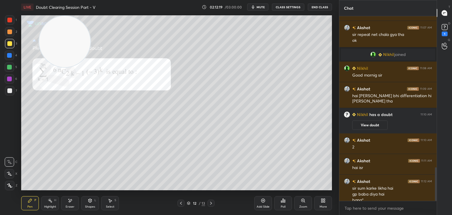
scroll to position [828, 0]
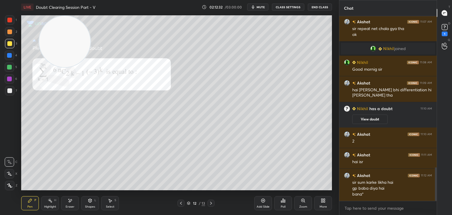
drag, startPoint x: 210, startPoint y: 202, endPoint x: 214, endPoint y: 195, distance: 7.6
click at [210, 202] on icon at bounding box center [211, 203] width 5 height 5
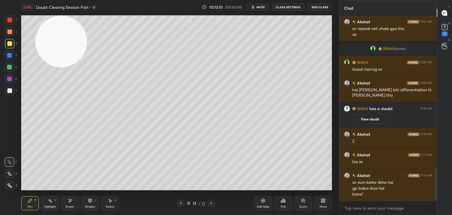
drag, startPoint x: 69, startPoint y: 51, endPoint x: 1, endPoint y: 222, distance: 184.1
click at [1, 0] on html "1 2 3 4 5 6 7 C X Z E E Erase all H H LIVE Doubt Clearing Session Part - V 02:1…" at bounding box center [226, 0] width 452 height 0
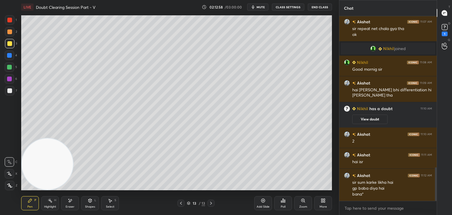
click at [180, 205] on div at bounding box center [180, 202] width 7 height 7
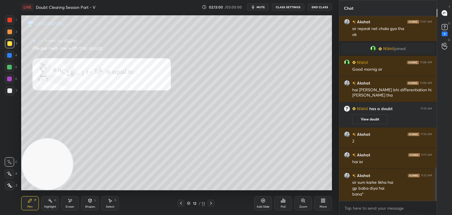
drag, startPoint x: 211, startPoint y: 202, endPoint x: 209, endPoint y: 194, distance: 8.0
click at [211, 202] on icon at bounding box center [211, 203] width 2 height 3
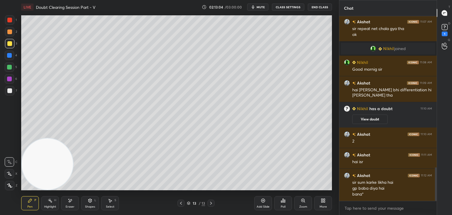
click at [179, 204] on icon at bounding box center [181, 203] width 5 height 5
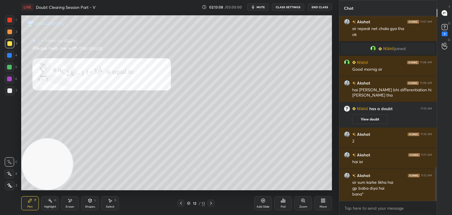
drag, startPoint x: 212, startPoint y: 202, endPoint x: 214, endPoint y: 197, distance: 6.0
click at [212, 202] on icon at bounding box center [211, 203] width 5 height 5
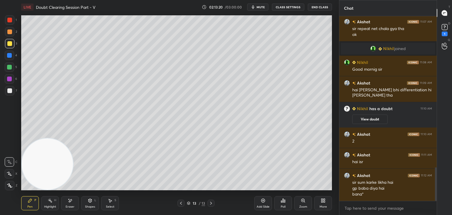
click at [180, 203] on icon at bounding box center [181, 203] width 5 height 5
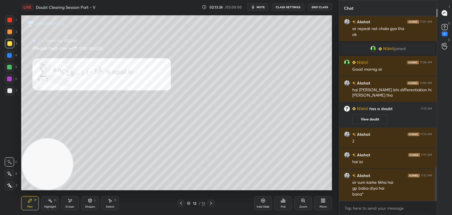
click at [211, 203] on icon at bounding box center [211, 203] width 5 height 5
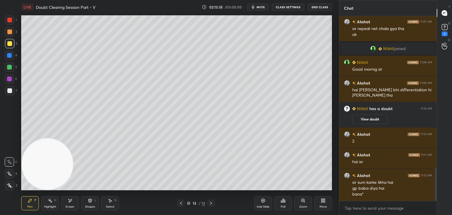
scroll to position [849, 0]
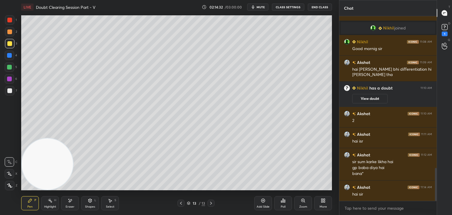
click at [179, 203] on icon at bounding box center [181, 203] width 5 height 5
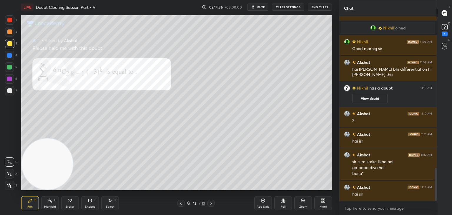
click at [212, 199] on div at bounding box center [210, 202] width 7 height 7
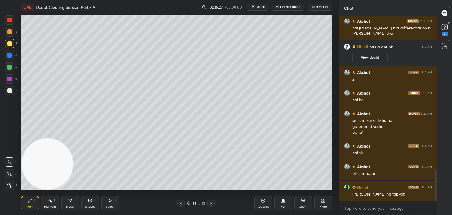
scroll to position [915, 0]
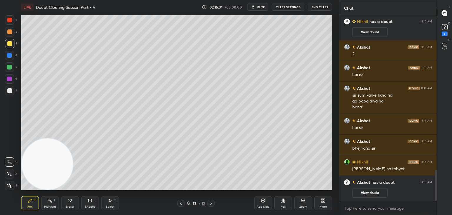
click at [376, 194] on button "View doubt" at bounding box center [369, 192] width 35 height 9
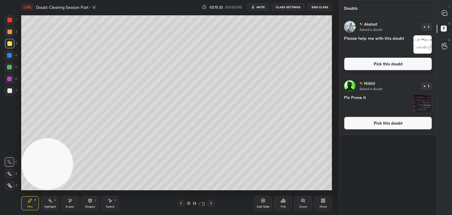
click at [370, 66] on button "Pick this doubt" at bounding box center [388, 63] width 88 height 13
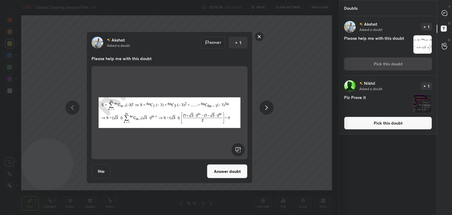
click at [221, 171] on button "Answer doubt" at bounding box center [227, 171] width 41 height 14
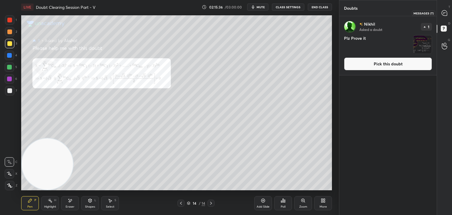
click at [447, 16] on div at bounding box center [445, 13] width 12 height 11
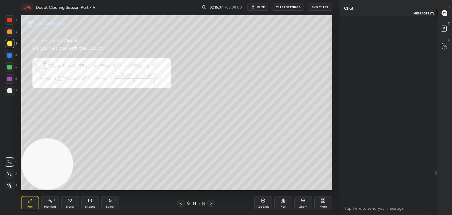
scroll to position [183, 96]
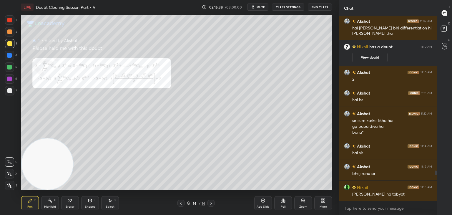
click at [302, 200] on icon at bounding box center [302, 200] width 3 height 3
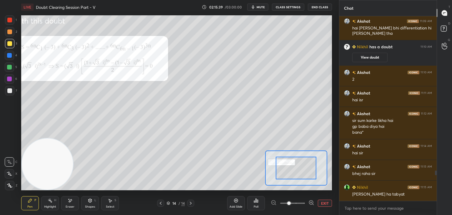
click at [299, 203] on span at bounding box center [292, 203] width 25 height 9
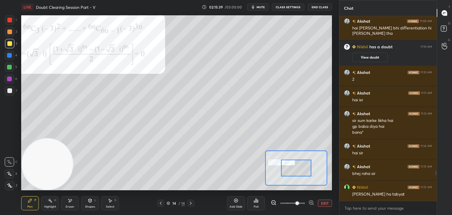
click at [299, 204] on span at bounding box center [297, 203] width 4 height 4
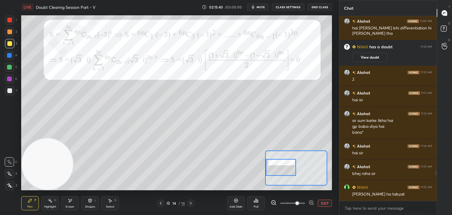
drag, startPoint x: 305, startPoint y: 167, endPoint x: 287, endPoint y: 165, distance: 17.8
click at [287, 166] on div at bounding box center [281, 167] width 31 height 17
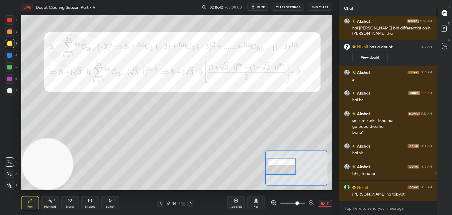
click at [10, 21] on div at bounding box center [9, 20] width 5 height 5
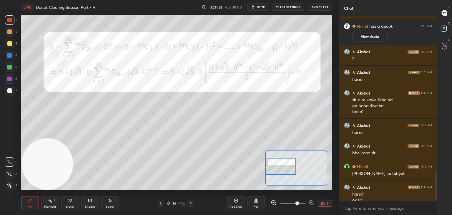
scroll to position [966, 0]
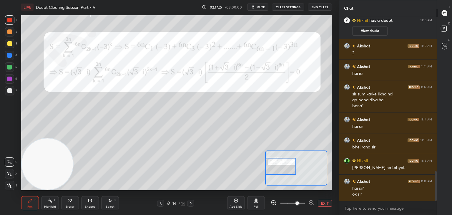
click at [161, 203] on icon at bounding box center [160, 203] width 5 height 5
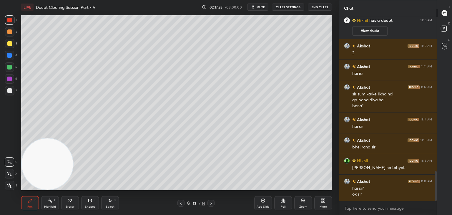
click at [163, 204] on div "13 / 14" at bounding box center [196, 202] width 117 height 7
click at [185, 203] on div "13 / 14" at bounding box center [195, 202] width 37 height 7
click at [182, 203] on icon at bounding box center [181, 203] width 5 height 5
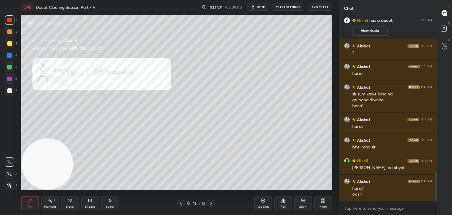
click at [208, 203] on div at bounding box center [210, 202] width 7 height 7
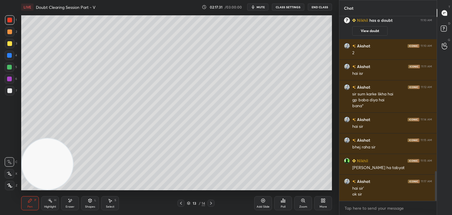
click at [208, 203] on div at bounding box center [210, 202] width 7 height 7
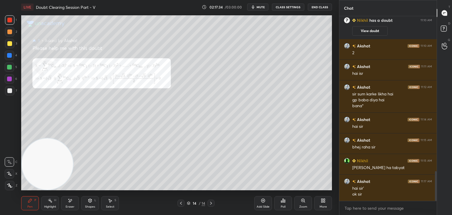
click at [378, 31] on button "View doubt" at bounding box center [369, 30] width 35 height 9
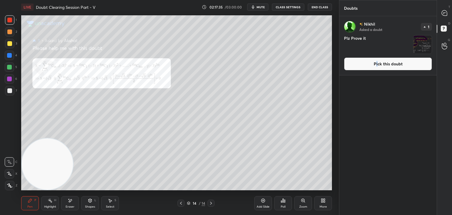
drag, startPoint x: 377, startPoint y: 61, endPoint x: 367, endPoint y: 60, distance: 9.2
click at [376, 61] on button "Pick this doubt" at bounding box center [388, 63] width 88 height 13
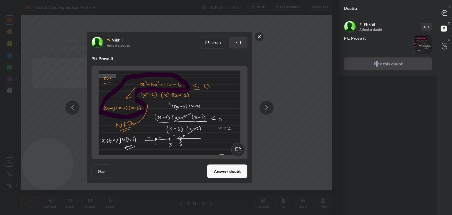
click at [219, 164] on button "Answer doubt" at bounding box center [227, 171] width 41 height 14
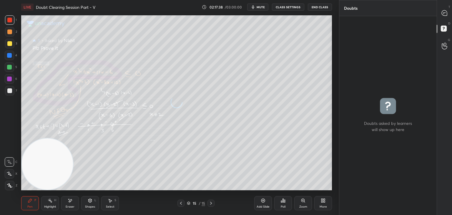
click at [438, 11] on div "T Messages (T)" at bounding box center [444, 13] width 15 height 16
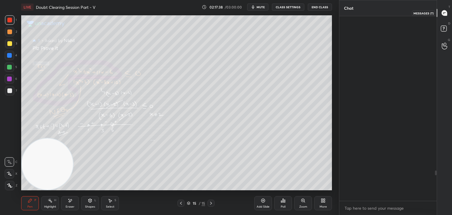
scroll to position [183, 96]
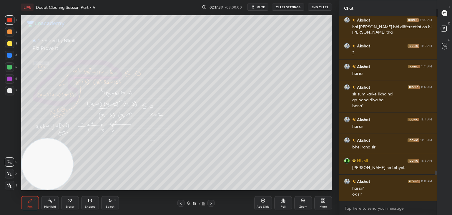
click at [301, 202] on icon at bounding box center [303, 200] width 5 height 5
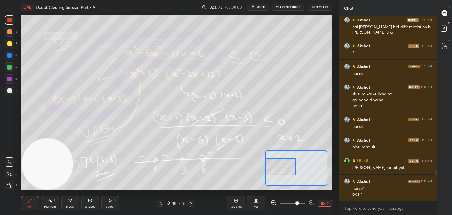
drag, startPoint x: 278, startPoint y: 166, endPoint x: 273, endPoint y: 164, distance: 4.8
click at [273, 164] on div at bounding box center [281, 166] width 31 height 17
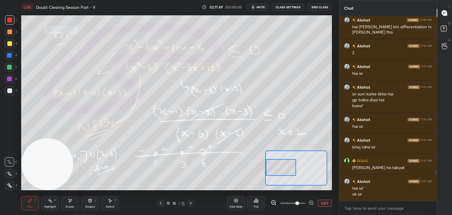
click at [13, 44] on div at bounding box center [9, 43] width 9 height 9
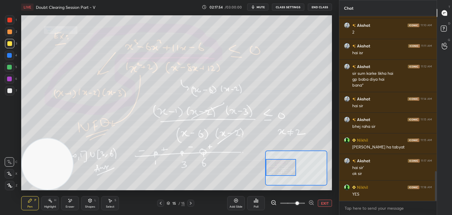
click at [331, 202] on button "EXIT" at bounding box center [325, 202] width 14 height 7
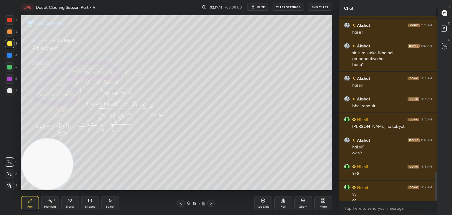
scroll to position [988, 0]
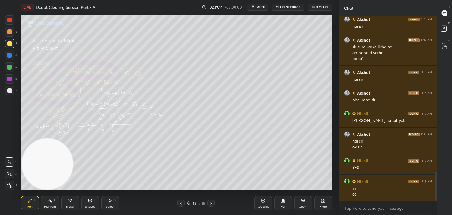
click at [213, 203] on icon at bounding box center [211, 203] width 5 height 5
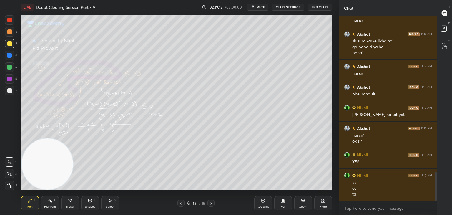
click at [254, 198] on div "Add Slide" at bounding box center [263, 203] width 18 height 14
click at [262, 6] on span "mute" at bounding box center [261, 7] width 8 height 4
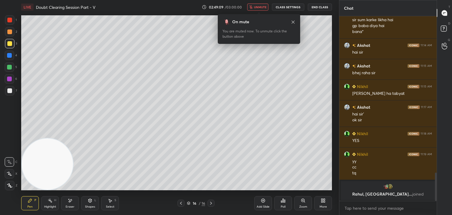
scroll to position [962, 0]
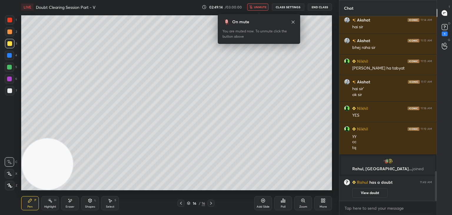
click at [181, 204] on icon at bounding box center [181, 203] width 5 height 5
click at [366, 192] on button "View doubt" at bounding box center [369, 192] width 35 height 9
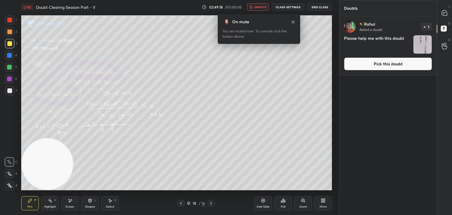
drag, startPoint x: 371, startPoint y: 64, endPoint x: 365, endPoint y: 65, distance: 6.5
click at [371, 63] on button "Pick this doubt" at bounding box center [388, 63] width 88 height 13
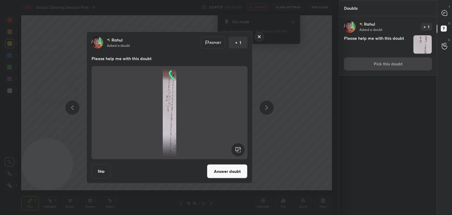
click at [234, 149] on rect at bounding box center [237, 149] width 13 height 13
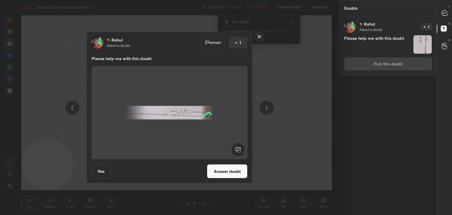
click at [235, 148] on rect at bounding box center [237, 149] width 13 height 13
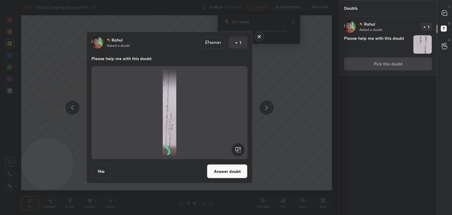
click at [236, 147] on rect at bounding box center [237, 149] width 13 height 13
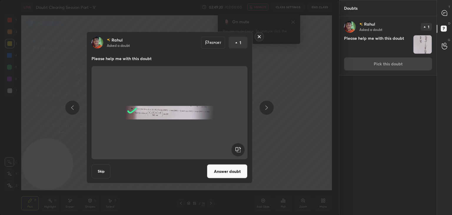
click at [225, 172] on button "Answer doubt" at bounding box center [227, 171] width 41 height 14
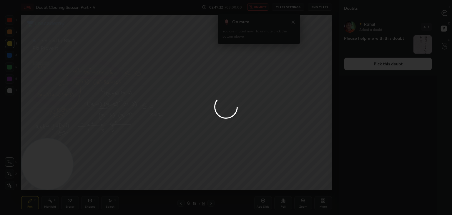
drag, startPoint x: 444, startPoint y: 14, endPoint x: 438, endPoint y: 15, distance: 5.9
click at [443, 14] on div at bounding box center [226, 107] width 452 height 215
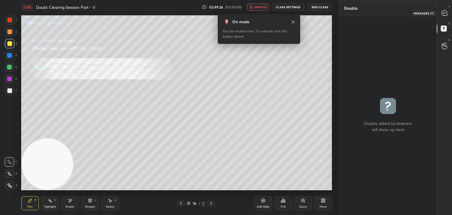
click at [444, 14] on icon at bounding box center [444, 12] width 5 height 5
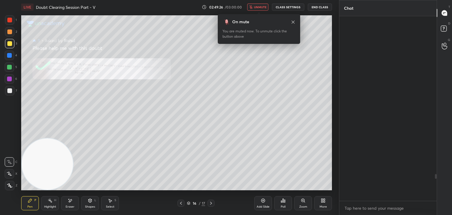
scroll to position [183, 96]
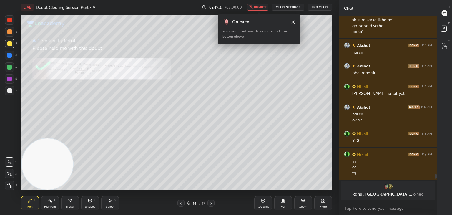
click at [297, 201] on div "Zoom" at bounding box center [303, 203] width 18 height 14
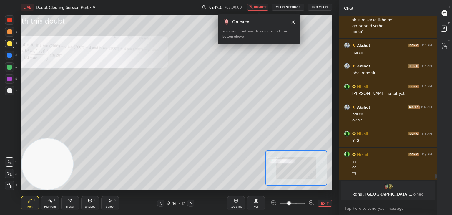
click at [299, 204] on span at bounding box center [292, 203] width 25 height 9
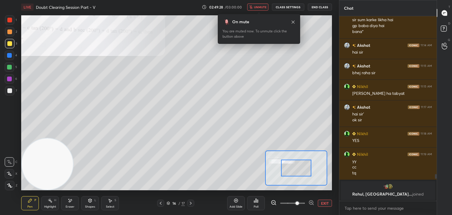
drag, startPoint x: 300, startPoint y: 203, endPoint x: 299, endPoint y: 198, distance: 4.5
click at [299, 202] on span at bounding box center [297, 203] width 4 height 4
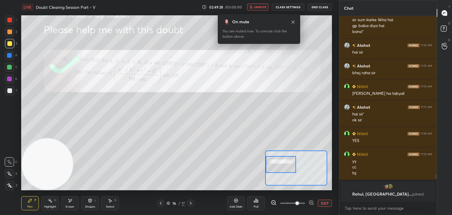
drag, startPoint x: 293, startPoint y: 166, endPoint x: 278, endPoint y: 167, distance: 14.7
click at [279, 167] on div at bounding box center [281, 164] width 31 height 17
click at [263, 4] on button "unmute" at bounding box center [257, 7] width 21 height 7
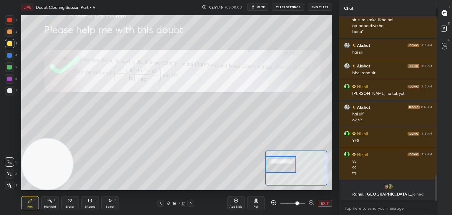
scroll to position [1110, 0]
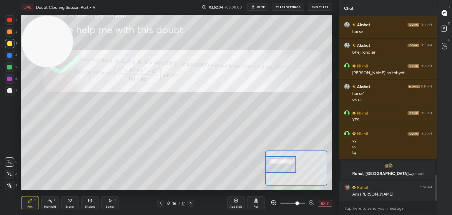
drag, startPoint x: 40, startPoint y: 149, endPoint x: 15, endPoint y: 39, distance: 112.3
click at [31, 25] on video at bounding box center [47, 41] width 51 height 51
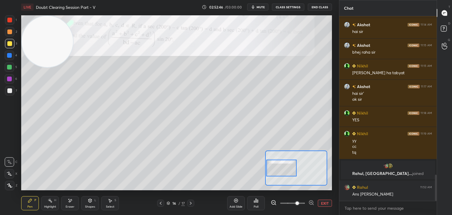
drag, startPoint x: 286, startPoint y: 164, endPoint x: 286, endPoint y: 168, distance: 3.5
click at [287, 168] on div at bounding box center [281, 167] width 31 height 17
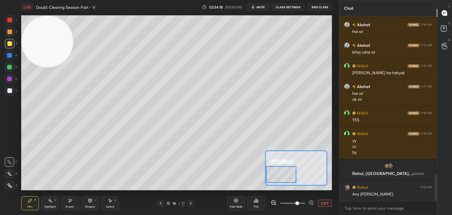
drag, startPoint x: 277, startPoint y: 166, endPoint x: 272, endPoint y: 169, distance: 5.0
click at [276, 171] on div at bounding box center [281, 174] width 31 height 17
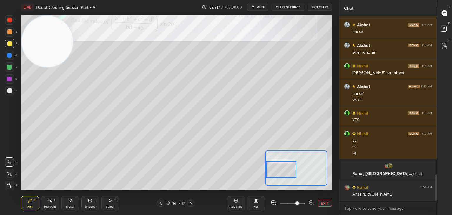
click at [278, 167] on div at bounding box center [281, 169] width 31 height 17
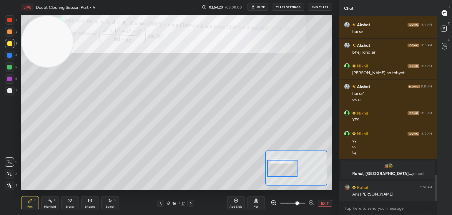
click at [279, 165] on div at bounding box center [282, 168] width 31 height 17
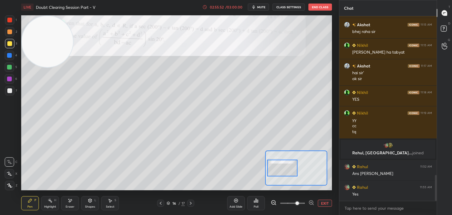
scroll to position [1151, 0]
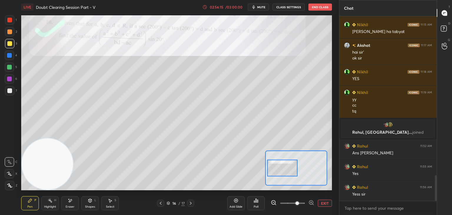
drag, startPoint x: 44, startPoint y: 64, endPoint x: 16, endPoint y: 215, distance: 154.0
click at [16, 0] on html "1 2 3 4 5 6 7 C X Z E E Erase all H H LIVE Doubt Clearing Session Part - V 02:5…" at bounding box center [226, 0] width 452 height 0
click at [263, 8] on span "mute" at bounding box center [261, 7] width 8 height 4
click at [191, 203] on icon at bounding box center [190, 203] width 5 height 5
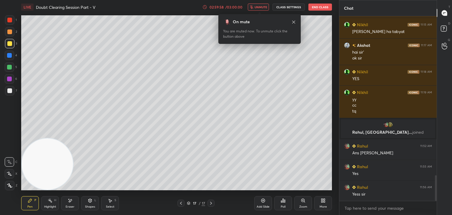
click at [293, 21] on icon at bounding box center [293, 22] width 5 height 5
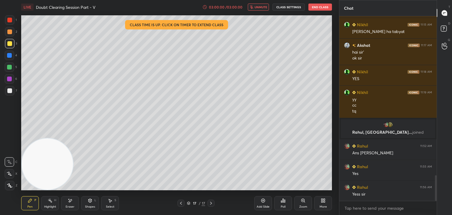
click at [257, 10] on button "unmute" at bounding box center [258, 7] width 21 height 7
click at [319, 5] on button "End Class" at bounding box center [320, 7] width 24 height 7
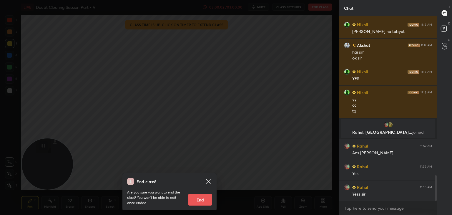
click at [203, 198] on button "End" at bounding box center [200, 200] width 24 height 12
type textarea "x"
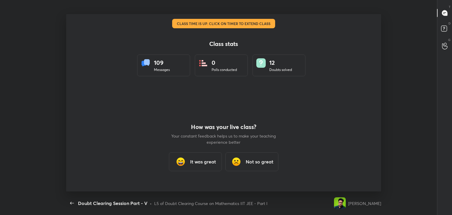
scroll to position [0, 0]
click at [207, 159] on h3 "It was great" at bounding box center [203, 161] width 26 height 7
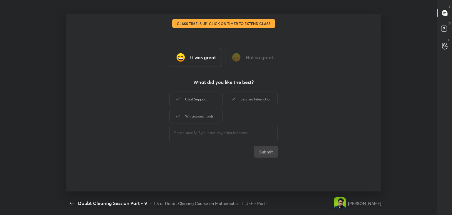
drag, startPoint x: 210, startPoint y: 107, endPoint x: 214, endPoint y: 105, distance: 4.7
click at [210, 107] on div "Chat Support Learner Interaction Whiteboard Tools" at bounding box center [223, 107] width 108 height 34
drag, startPoint x: 245, startPoint y: 102, endPoint x: 208, endPoint y: 117, distance: 39.6
click at [244, 102] on div "Learner Interaction" at bounding box center [251, 99] width 53 height 15
click at [195, 124] on div "​" at bounding box center [223, 132] width 108 height 16
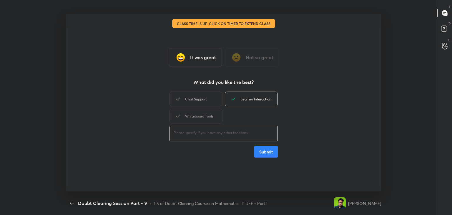
click at [207, 99] on div "Chat Support" at bounding box center [195, 99] width 53 height 15
click at [202, 114] on div "Whiteboard Tools" at bounding box center [195, 116] width 53 height 15
click at [271, 154] on div "It was great Not so great What did you like the best? Chat Support Learner Inte…" at bounding box center [223, 102] width 315 height 177
click at [272, 152] on button "Submit" at bounding box center [266, 152] width 24 height 12
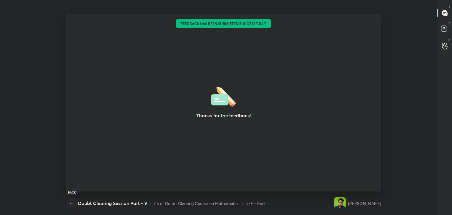
click at [72, 202] on icon "button" at bounding box center [72, 202] width 7 height 7
